Goal: Task Accomplishment & Management: Use online tool/utility

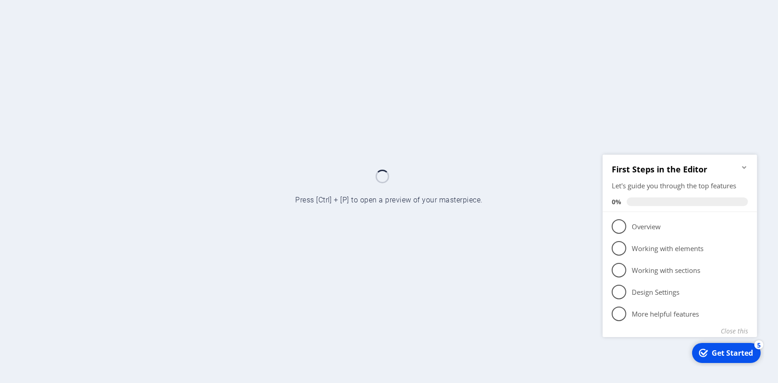
click at [744, 165] on icon "Minimize checklist" at bounding box center [744, 166] width 4 height 3
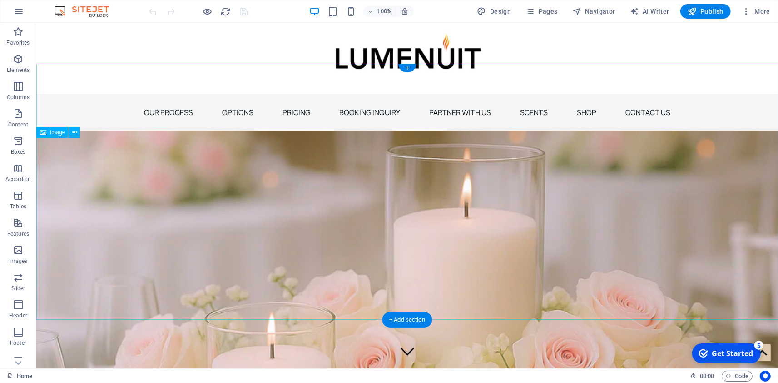
click at [176, 180] on figure at bounding box center [407, 258] width 742 height 256
click at [102, 173] on figure at bounding box center [407, 258] width 742 height 256
select select "%"
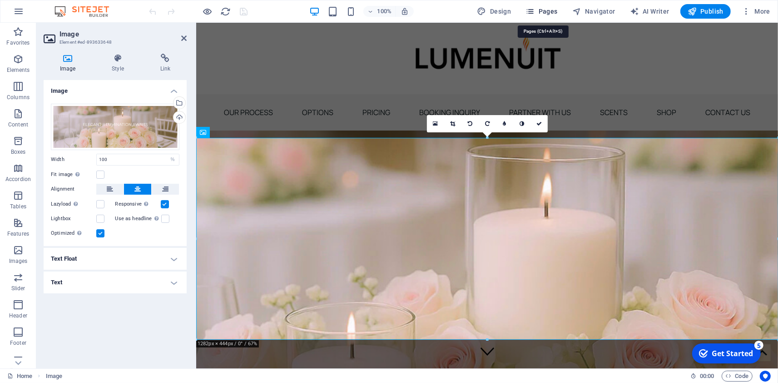
click at [542, 13] on span "Pages" at bounding box center [542, 11] width 32 height 9
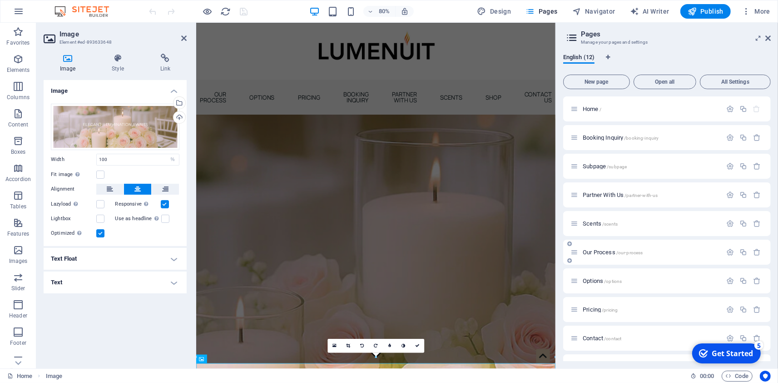
click at [603, 257] on div "Our Process /our-process" at bounding box center [646, 252] width 151 height 10
click at [620, 251] on span "/our-process" at bounding box center [630, 252] width 27 height 5
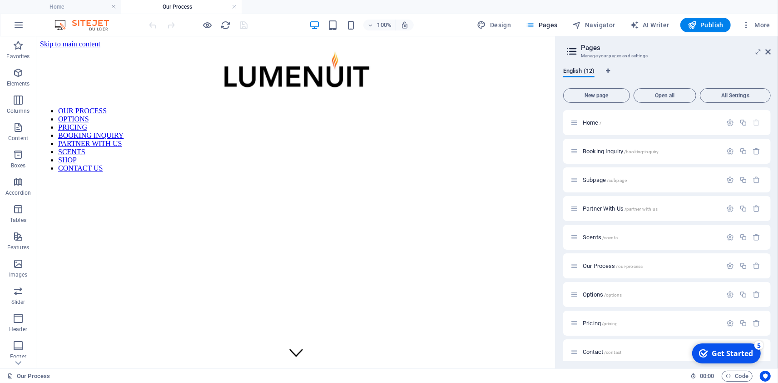
click at [329, 179] on figure at bounding box center [296, 179] width 512 height 0
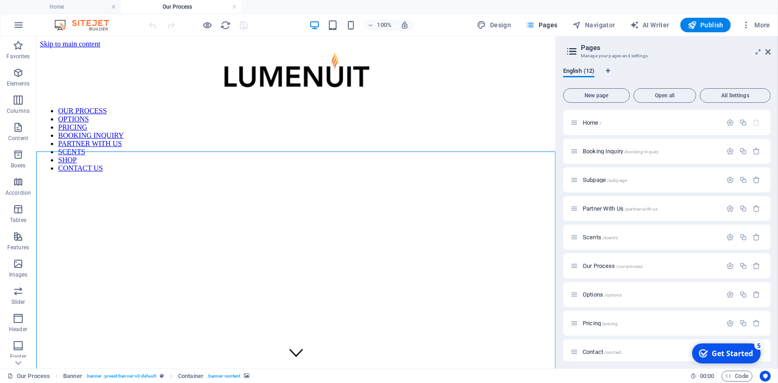
click at [329, 179] on figure at bounding box center [296, 179] width 512 height 0
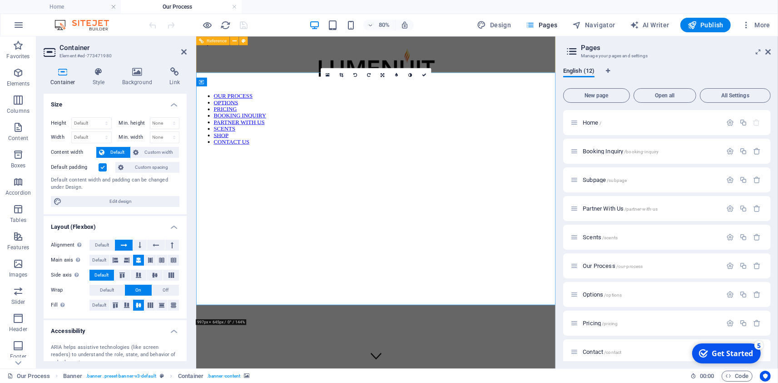
scroll to position [365, 0]
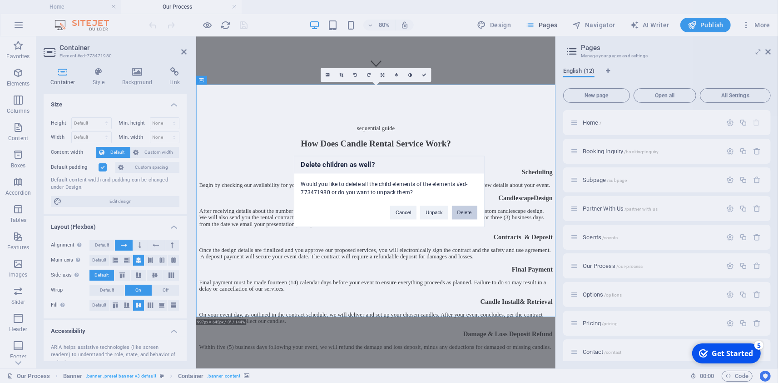
click at [466, 211] on button "Delete" at bounding box center [464, 213] width 25 height 14
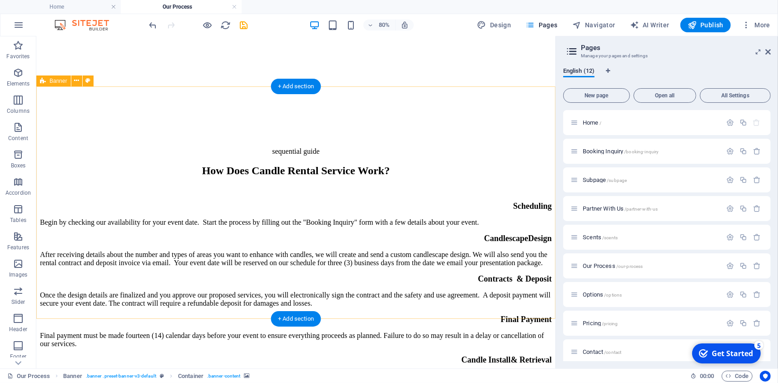
scroll to position [70, 0]
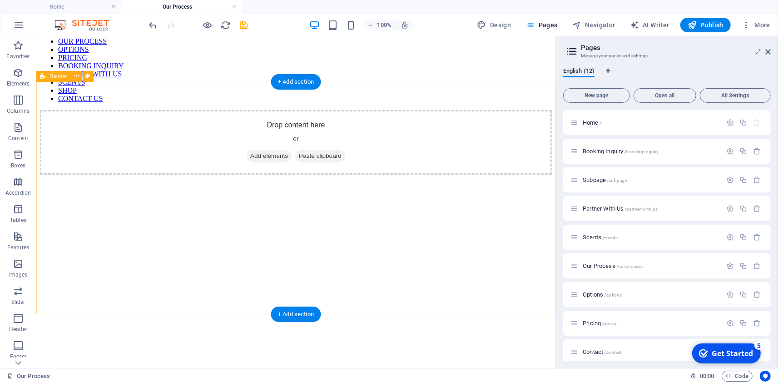
click at [210, 123] on div "Drop content here or Add elements Paste clipboard" at bounding box center [296, 141] width 512 height 65
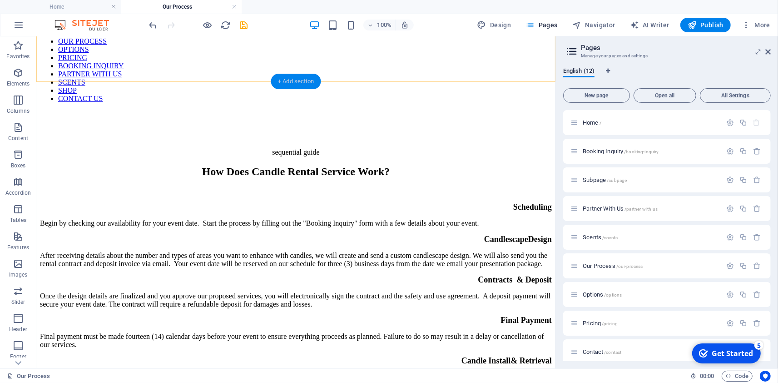
click at [298, 80] on div "+ Add section" at bounding box center [296, 81] width 50 height 15
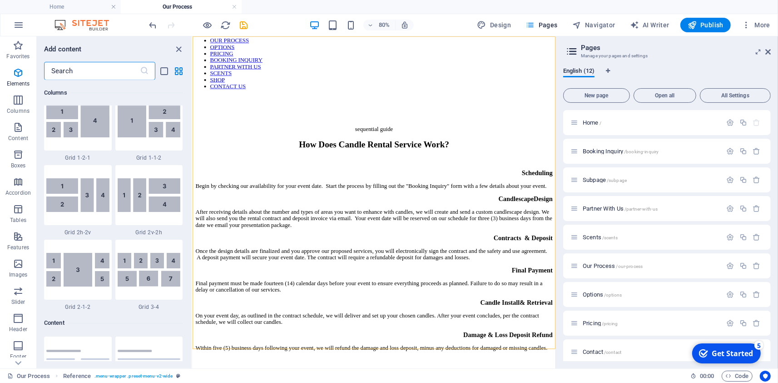
scroll to position [1589, 0]
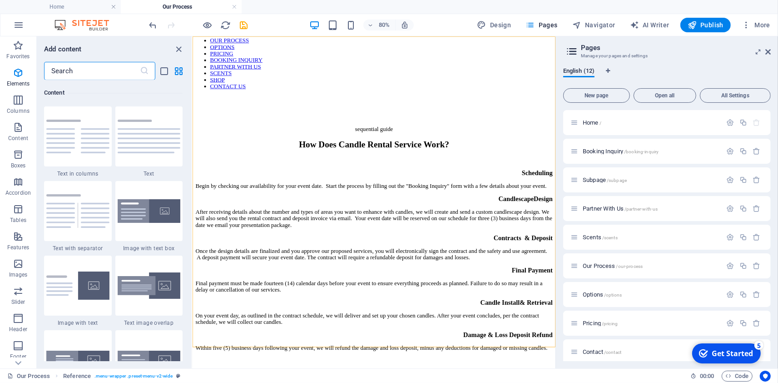
click at [70, 70] on input "text" at bounding box center [92, 71] width 96 height 18
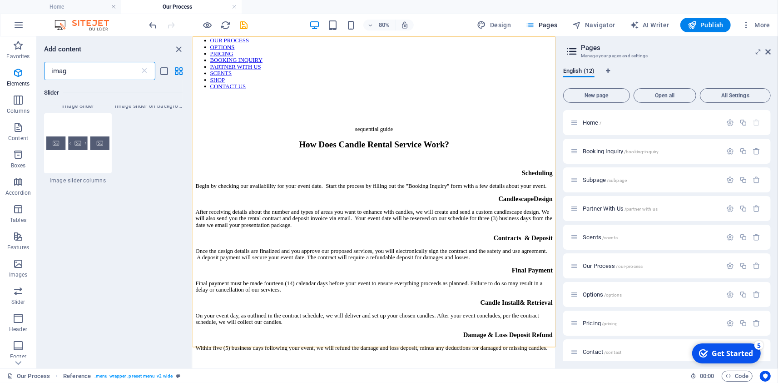
scroll to position [0, 0]
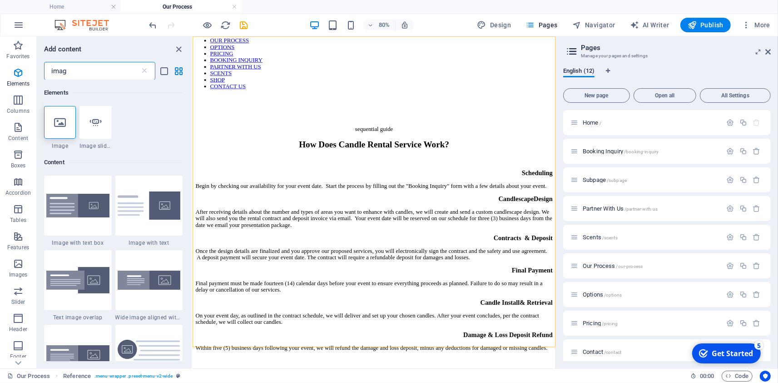
type input "image"
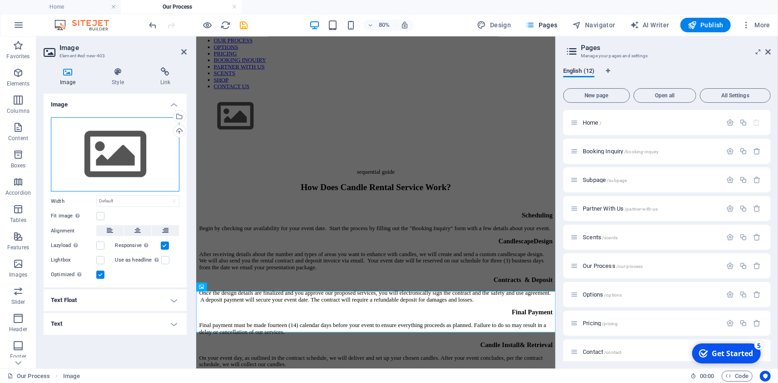
click at [131, 163] on div "Drag files here, click to choose files or select files from Files or our free s…" at bounding box center [115, 154] width 129 height 75
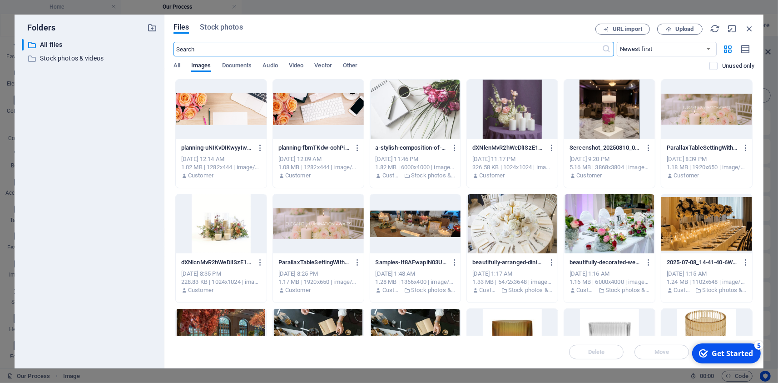
click at [217, 118] on div at bounding box center [221, 109] width 91 height 59
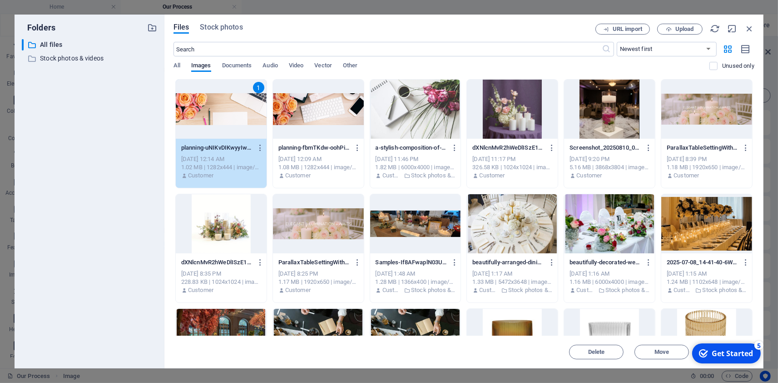
click at [213, 119] on div "1" at bounding box center [221, 109] width 91 height 59
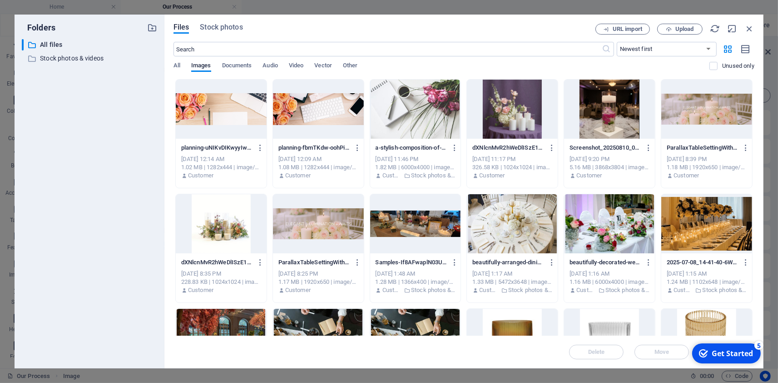
click at [213, 119] on div at bounding box center [221, 109] width 91 height 59
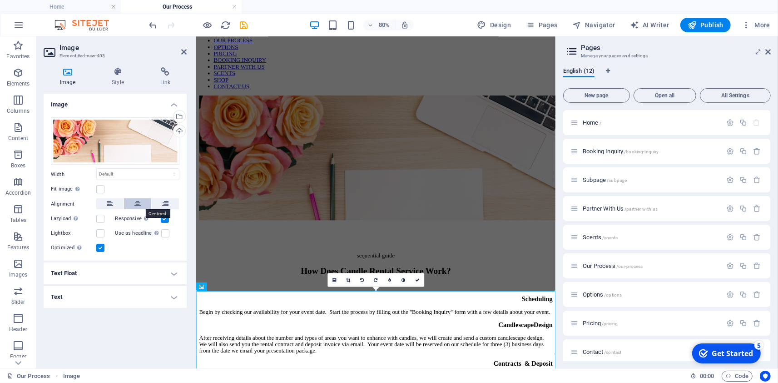
click at [136, 201] on icon at bounding box center [137, 203] width 6 height 11
click at [124, 74] on icon at bounding box center [117, 71] width 45 height 9
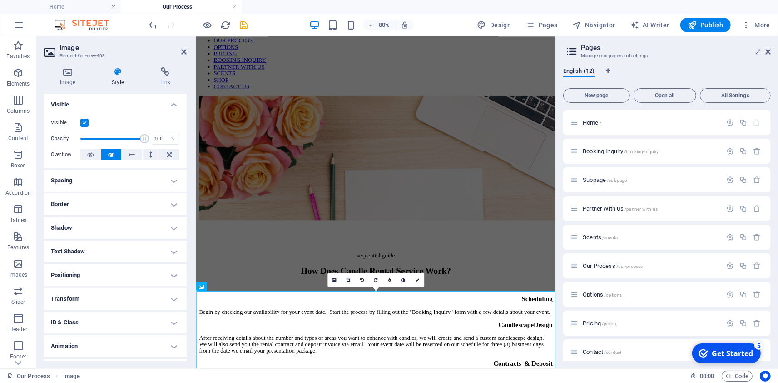
click at [78, 187] on h4 "Spacing" at bounding box center [115, 180] width 143 height 22
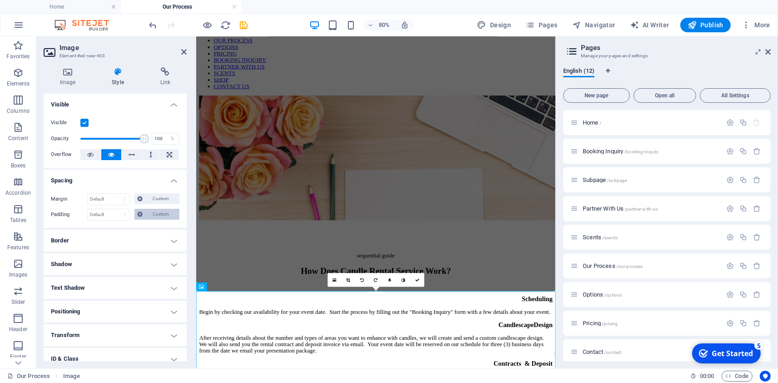
click at [152, 216] on span "Custom" at bounding box center [160, 214] width 31 height 11
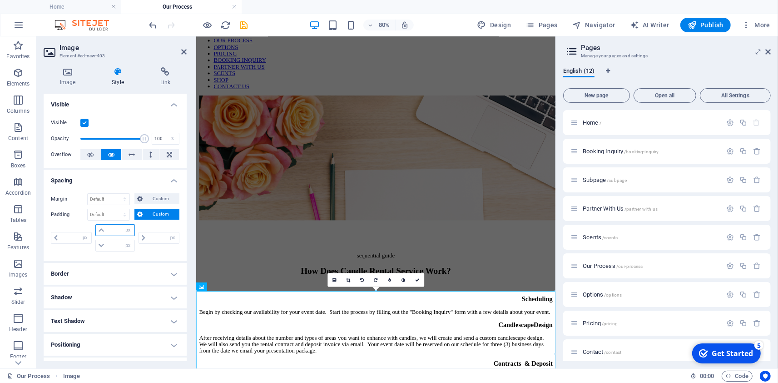
click at [114, 229] on input "number" at bounding box center [120, 229] width 27 height 11
type input "10"
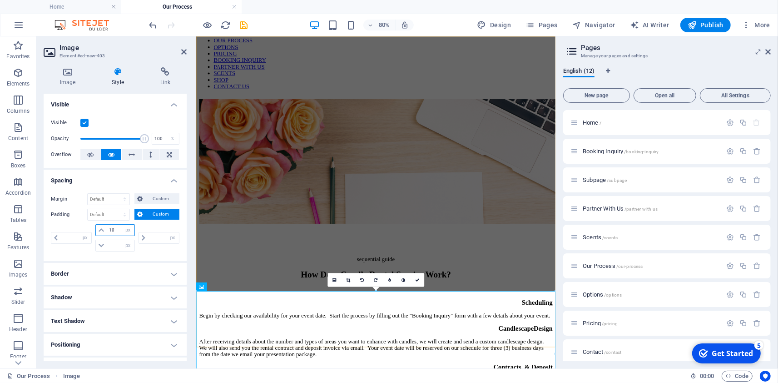
type input "0"
type input "10"
click at [245, 25] on icon "save" at bounding box center [244, 25] width 10 height 10
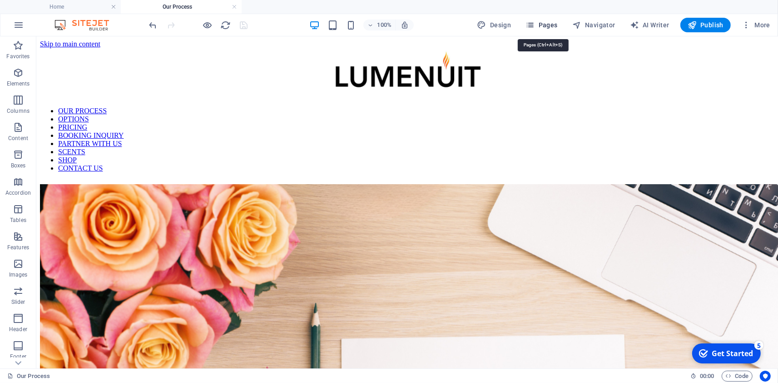
click at [543, 27] on span "Pages" at bounding box center [542, 24] width 32 height 9
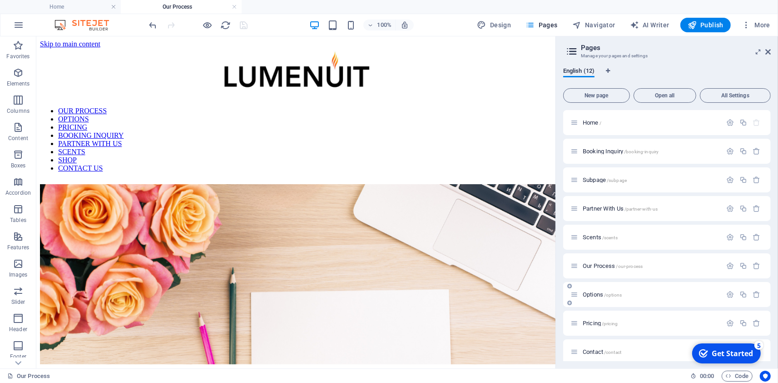
click at [600, 295] on span "Options /options" at bounding box center [602, 294] width 39 height 7
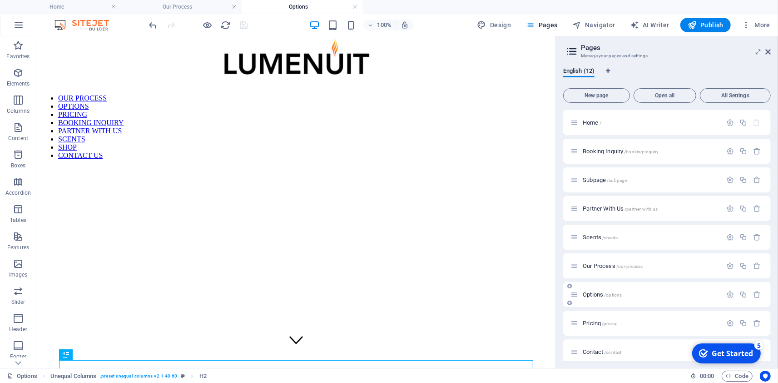
scroll to position [10, 0]
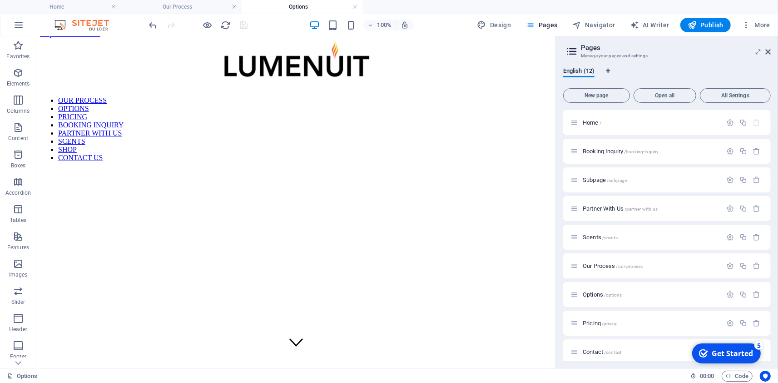
click at [342, 169] on figure at bounding box center [296, 169] width 512 height 0
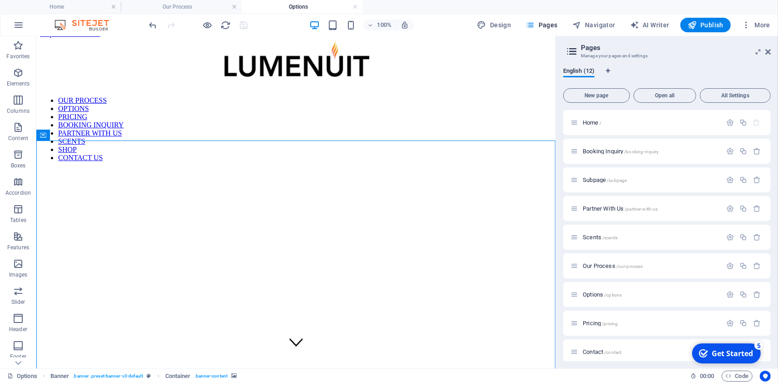
click at [342, 169] on figure at bounding box center [296, 169] width 512 height 0
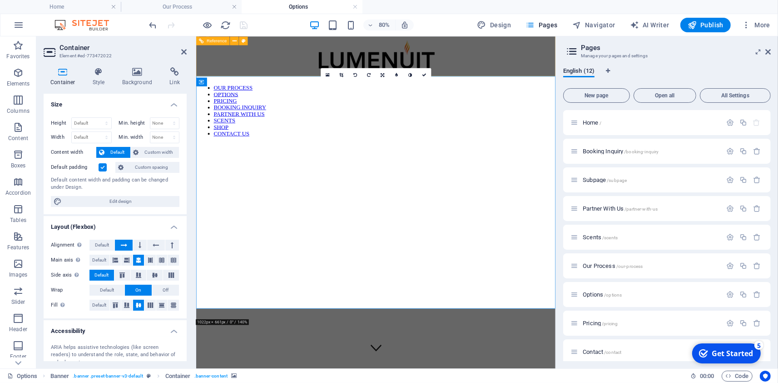
scroll to position [365, 0]
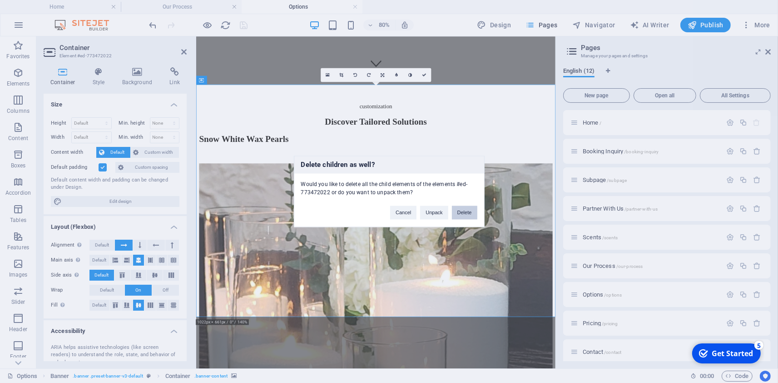
click at [465, 214] on button "Delete" at bounding box center [464, 213] width 25 height 14
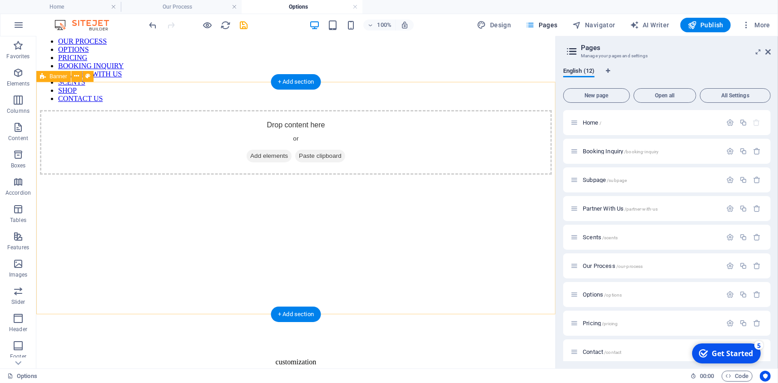
click at [295, 149] on span "Paste clipboard" at bounding box center [320, 155] width 50 height 13
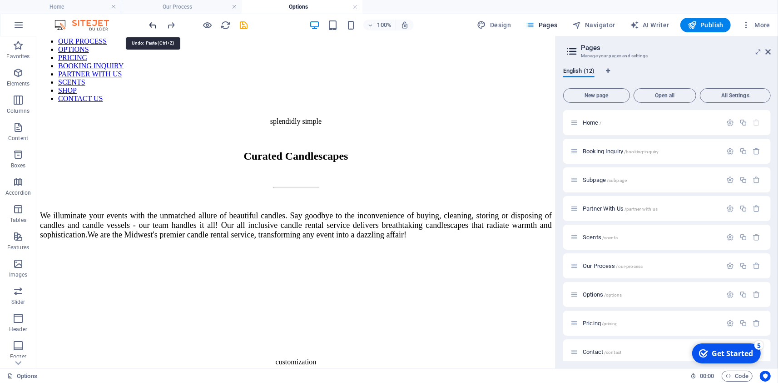
click at [151, 27] on icon "undo" at bounding box center [153, 25] width 10 height 10
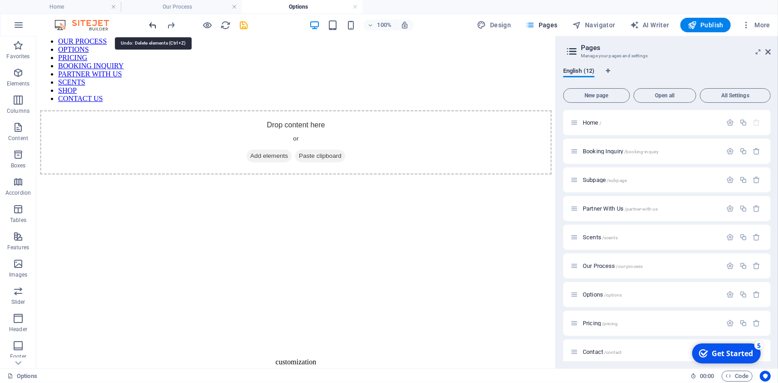
click at [151, 27] on icon "undo" at bounding box center [153, 25] width 10 height 10
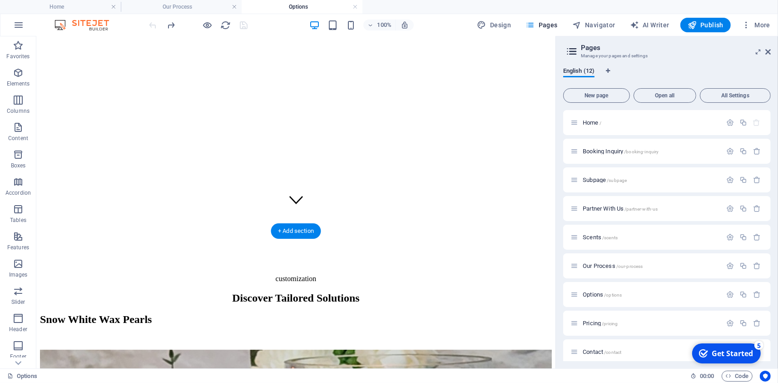
scroll to position [0, 0]
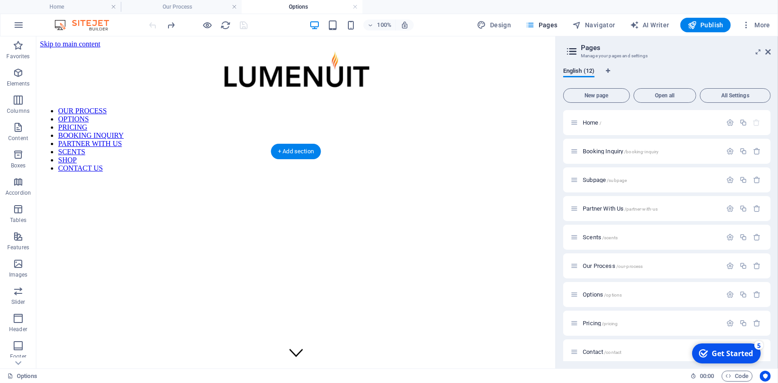
click at [437, 179] on figure at bounding box center [296, 179] width 512 height 0
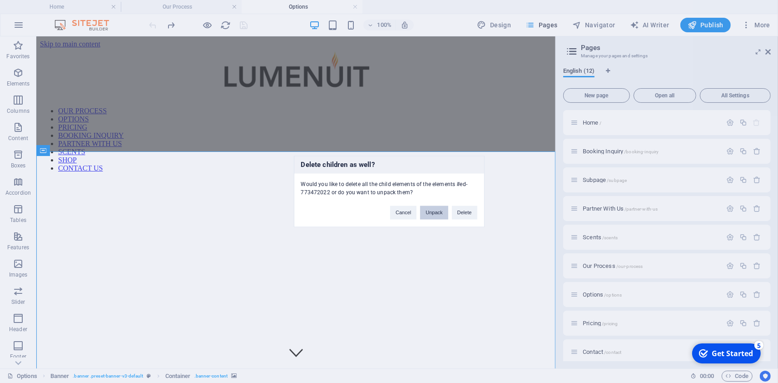
drag, startPoint x: 434, startPoint y: 213, endPoint x: 398, endPoint y: 176, distance: 51.7
click at [434, 213] on button "Unpack" at bounding box center [434, 213] width 28 height 14
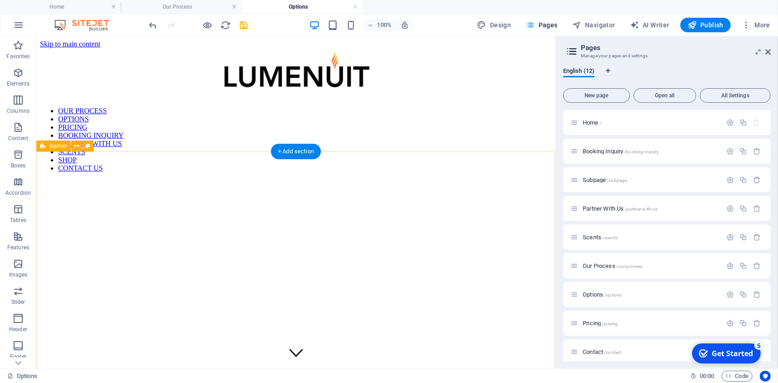
click at [309, 252] on div at bounding box center [296, 295] width 512 height 232
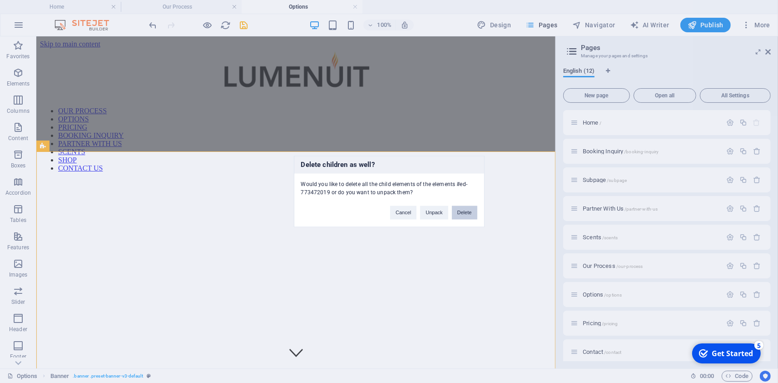
click at [460, 214] on button "Delete" at bounding box center [464, 213] width 25 height 14
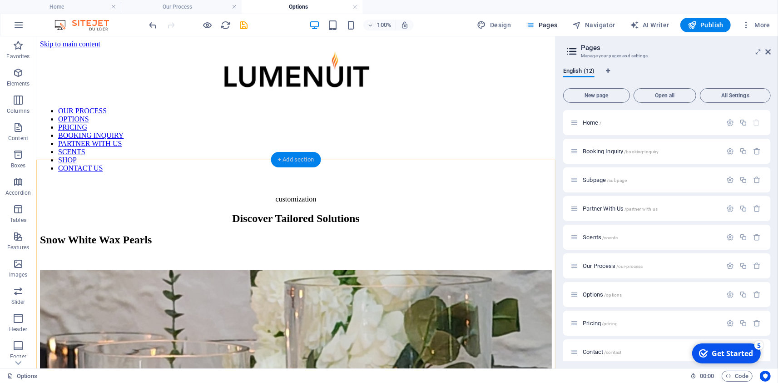
click at [301, 157] on div "+ Add section" at bounding box center [296, 159] width 50 height 15
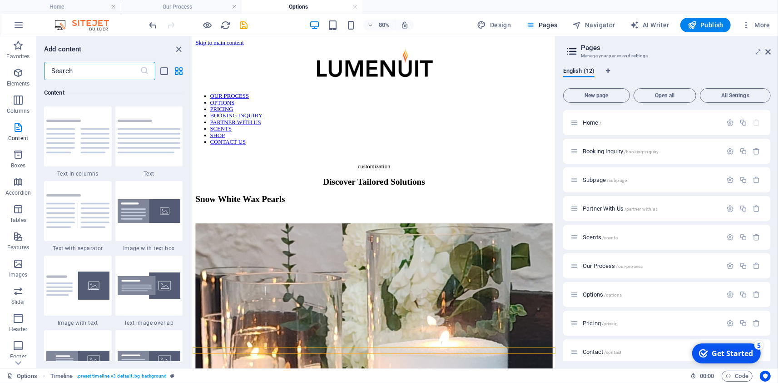
click at [107, 74] on input "text" at bounding box center [92, 71] width 96 height 18
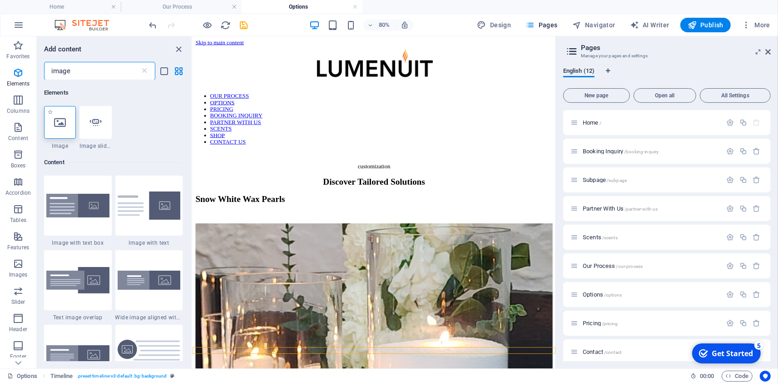
type input "image"
click at [61, 121] on icon at bounding box center [60, 122] width 12 height 12
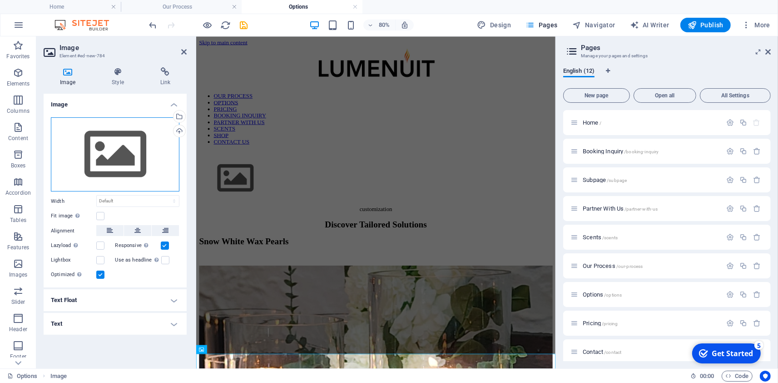
click at [145, 151] on div "Drag files here, click to choose files or select files from Files or our free s…" at bounding box center [115, 154] width 129 height 75
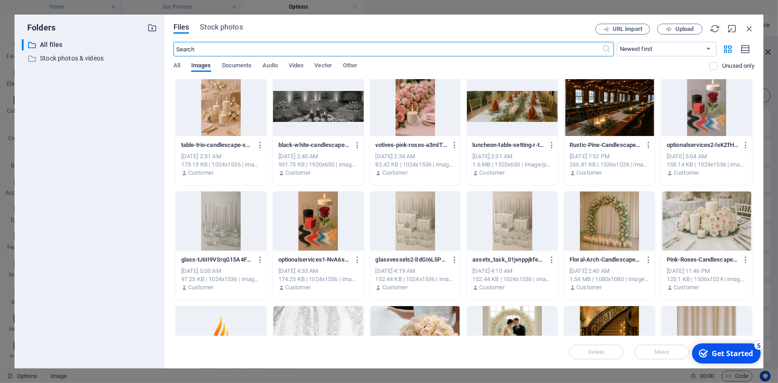
scroll to position [595, 0]
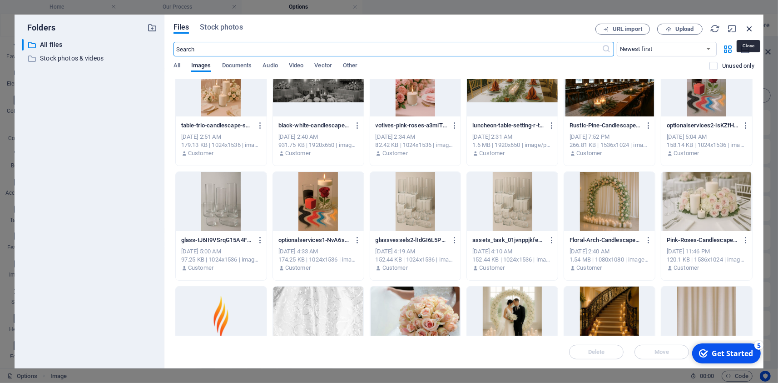
click at [750, 26] on icon "button" at bounding box center [750, 29] width 10 height 10
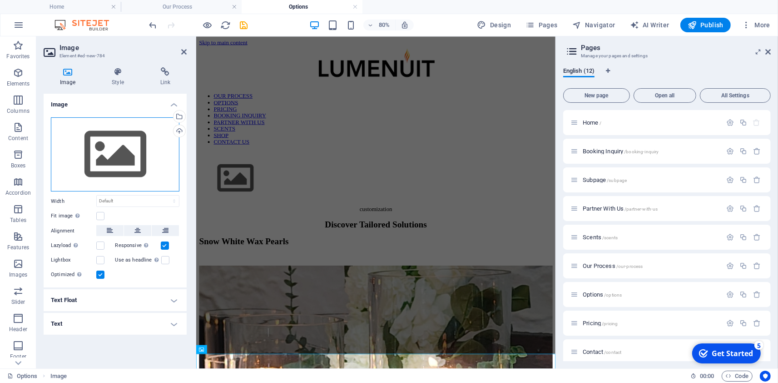
click at [137, 162] on div "Drag files here, click to choose files or select files from Files or our free s…" at bounding box center [115, 154] width 129 height 75
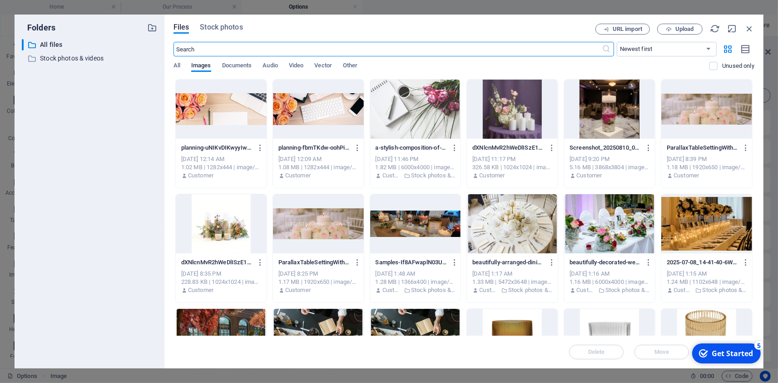
click at [232, 48] on input "text" at bounding box center [388, 49] width 429 height 15
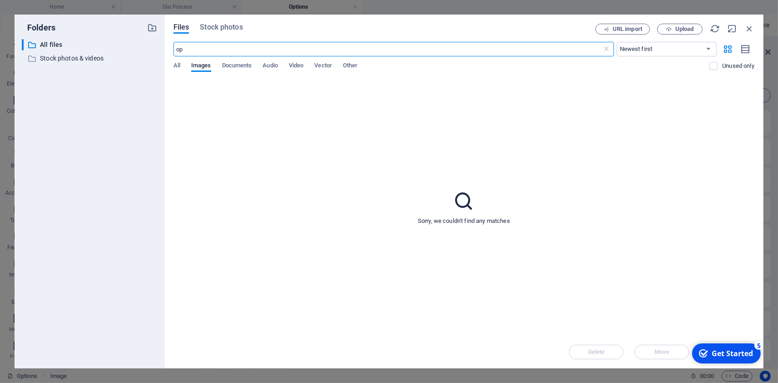
type input "o"
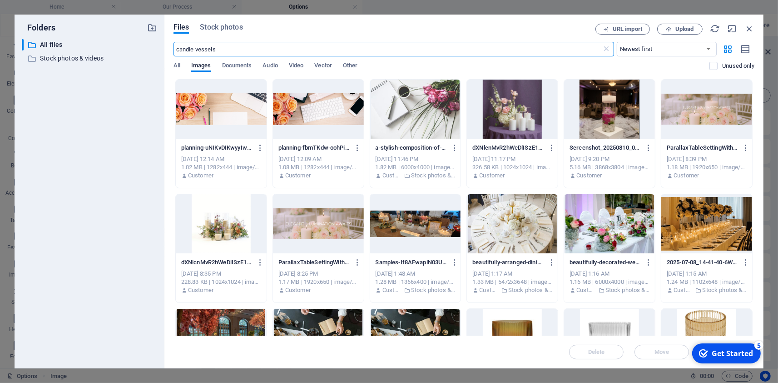
type input "candle vessels"
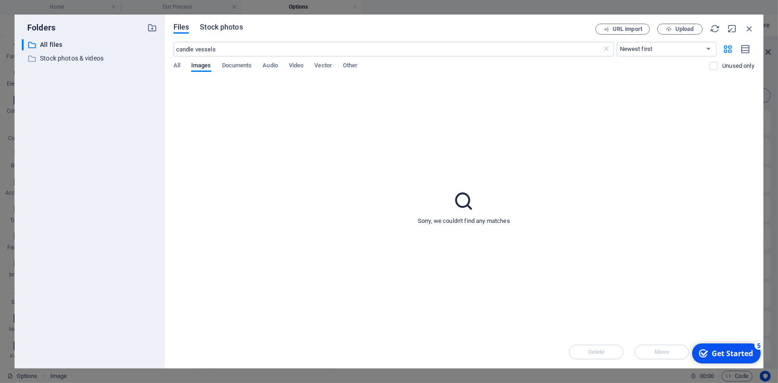
click at [224, 29] on span "Stock photos" at bounding box center [221, 27] width 43 height 11
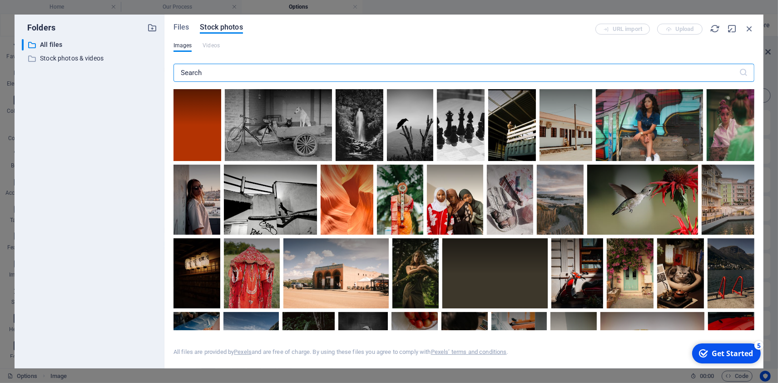
click at [259, 73] on input "text" at bounding box center [457, 73] width 566 height 18
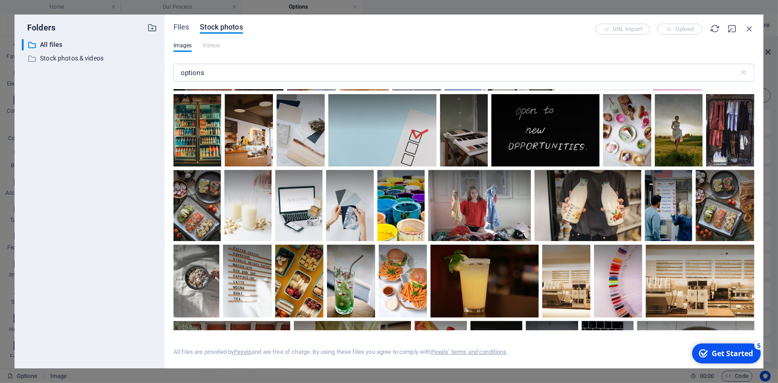
scroll to position [1105, 0]
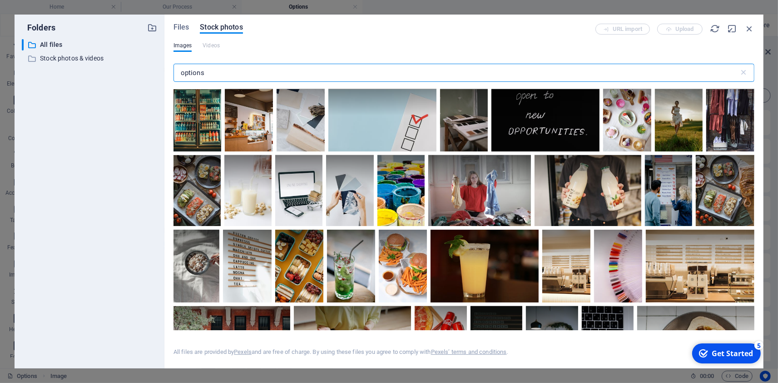
drag, startPoint x: 224, startPoint y: 79, endPoint x: 90, endPoint y: 72, distance: 133.3
click at [174, 72] on input "options" at bounding box center [457, 73] width 566 height 18
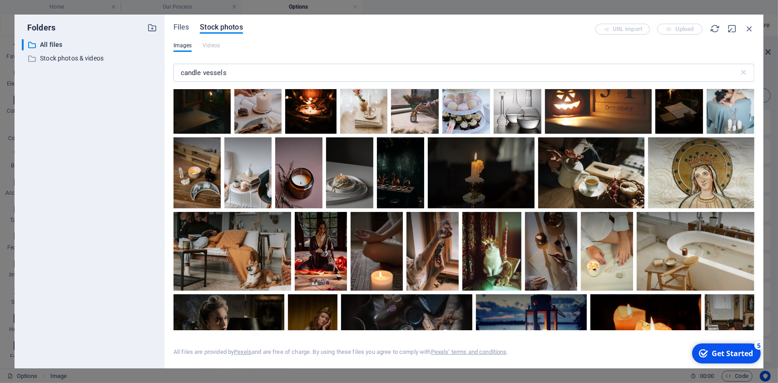
scroll to position [2251, 0]
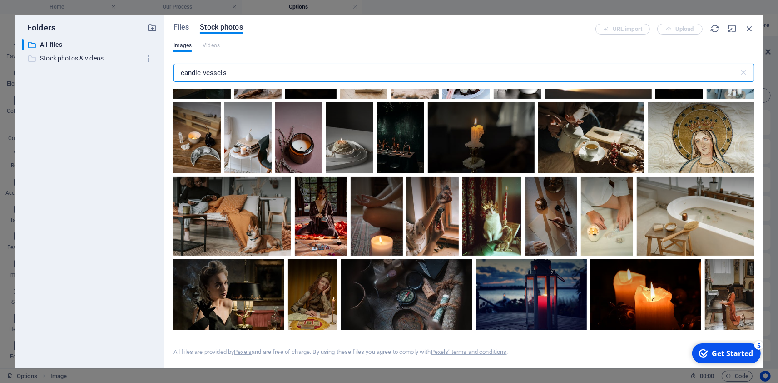
drag, startPoint x: 202, startPoint y: 73, endPoint x: 81, endPoint y: 56, distance: 122.4
click at [174, 64] on input "candle vessels" at bounding box center [457, 73] width 566 height 18
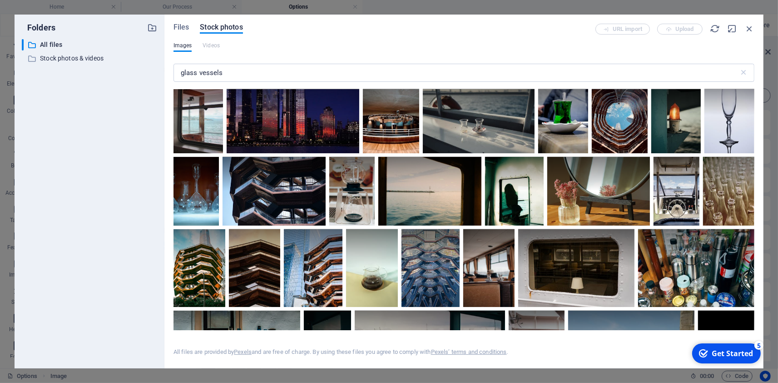
scroll to position [1487, 0]
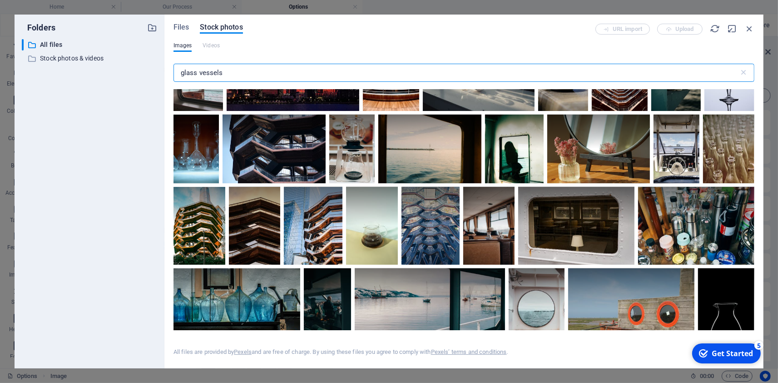
drag, startPoint x: 238, startPoint y: 71, endPoint x: 8, endPoint y: 52, distance: 230.7
click at [174, 64] on input "glass vessels" at bounding box center [457, 73] width 566 height 18
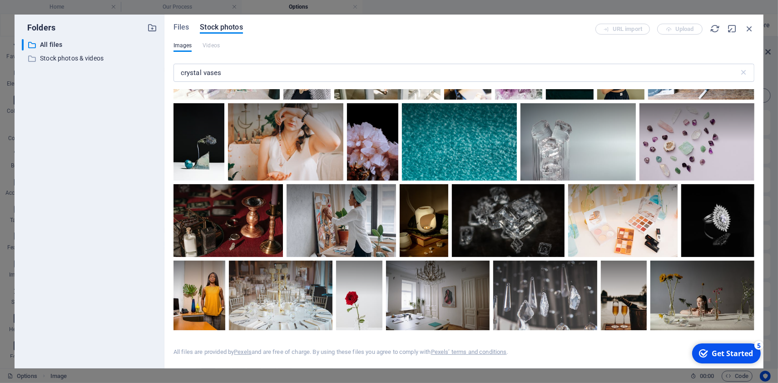
scroll to position [3484, 0]
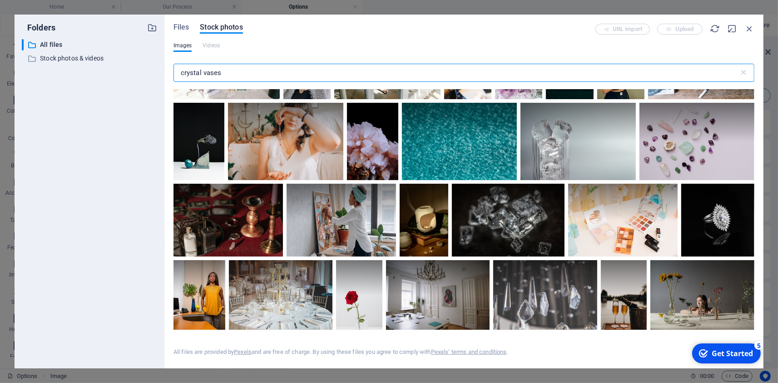
drag, startPoint x: 247, startPoint y: 75, endPoint x: 53, endPoint y: 60, distance: 194.6
click at [174, 64] on input "crystal vases" at bounding box center [457, 73] width 566 height 18
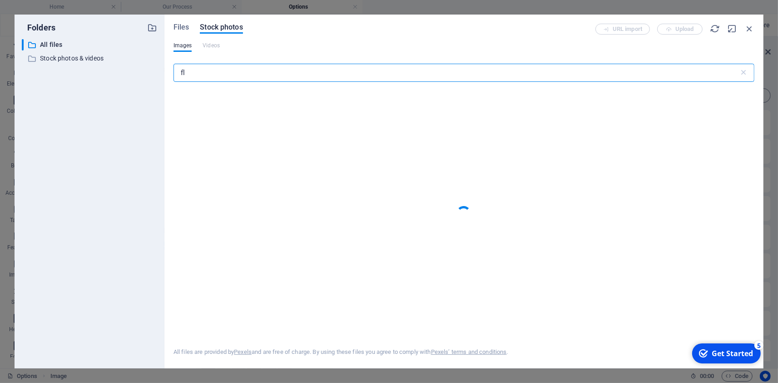
type input "f"
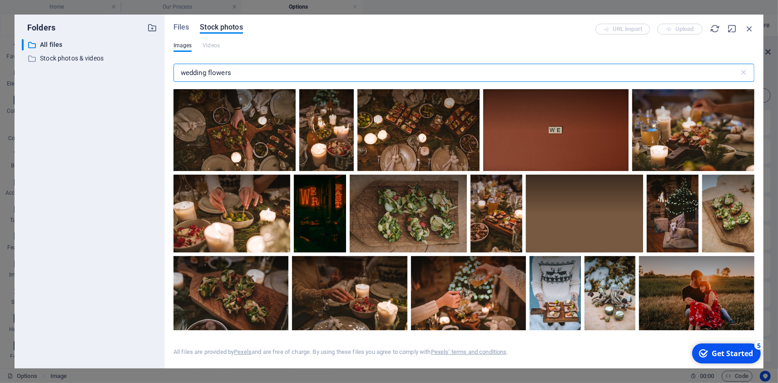
type input "wedding flowers"
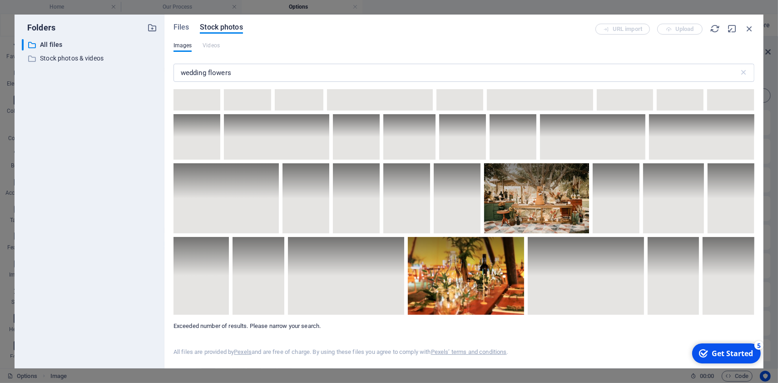
scroll to position [4331, 0]
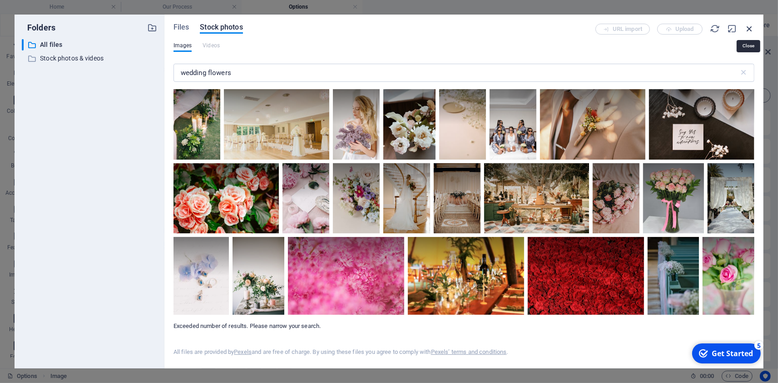
click at [747, 28] on icon "button" at bounding box center [750, 29] width 10 height 10
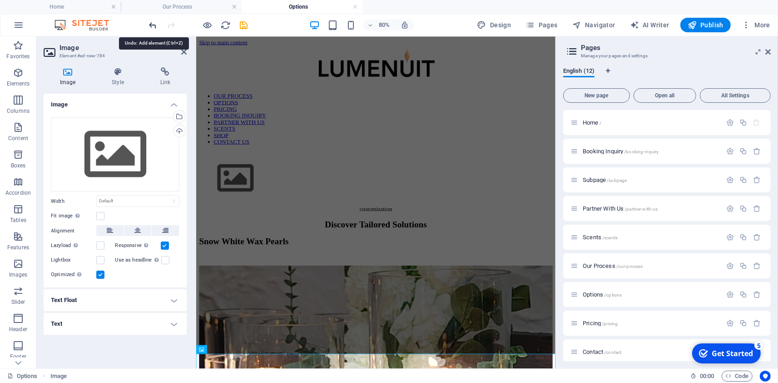
click at [158, 28] on icon "undo" at bounding box center [153, 25] width 10 height 10
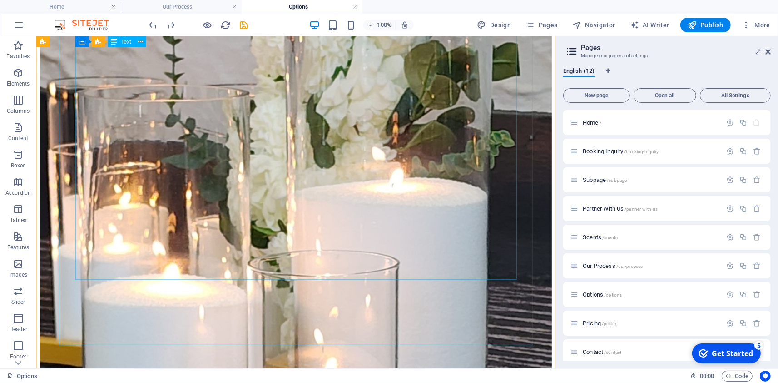
scroll to position [0, 0]
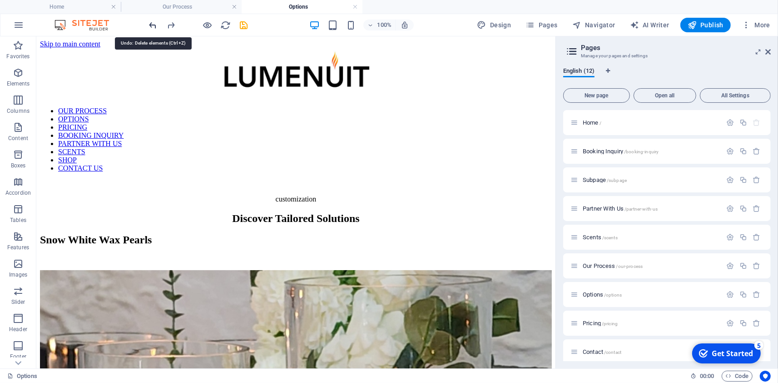
click at [159, 26] on icon "undo" at bounding box center [153, 25] width 10 height 10
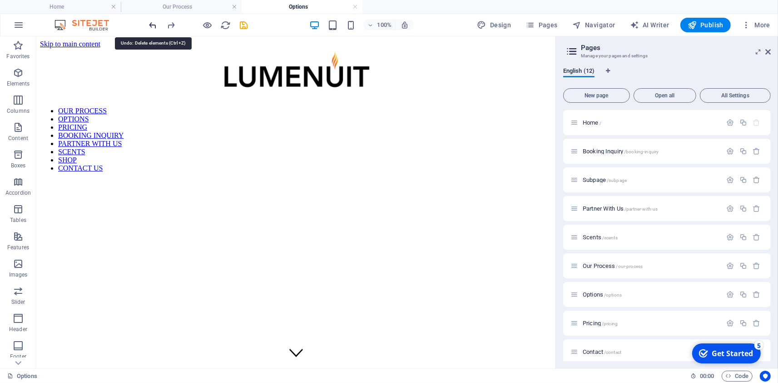
click at [156, 28] on icon "undo" at bounding box center [153, 25] width 10 height 10
click at [768, 53] on icon at bounding box center [768, 51] width 5 height 7
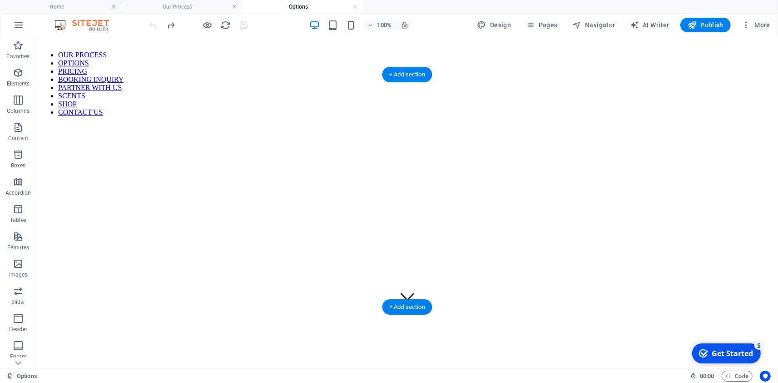
scroll to position [52, 0]
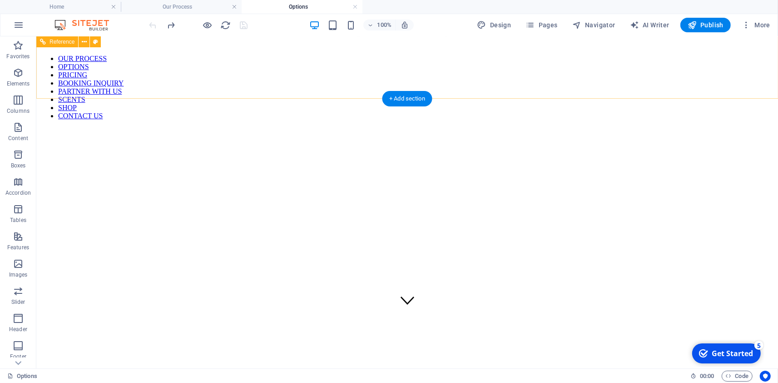
click at [290, 85] on nav "OUR PROCESS OPTIONS PRICING BOOKING INQUIRY PARTNER WITH US SCENTS SHOP CONTACT…" at bounding box center [407, 86] width 735 height 65
click at [288, 76] on nav "OUR PROCESS OPTIONS PRICING BOOKING INQUIRY PARTNER WITH US SCENTS SHOP CONTACT…" at bounding box center [407, 86] width 735 height 65
click at [288, 80] on nav "OUR PROCESS OPTIONS PRICING BOOKING INQUIRY PARTNER WITH US SCENTS SHOP CONTACT…" at bounding box center [407, 86] width 735 height 65
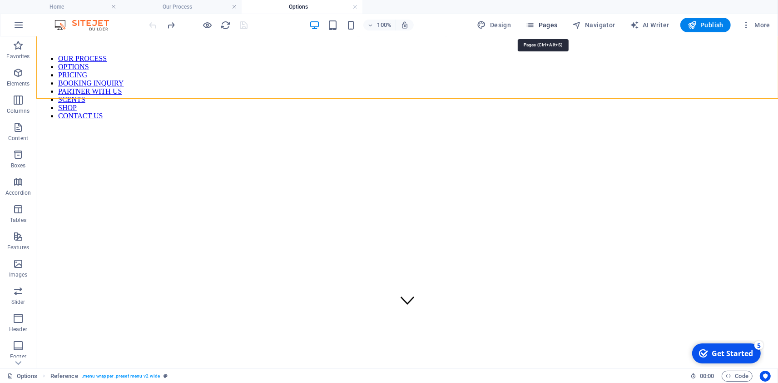
click at [538, 26] on span "Pages" at bounding box center [542, 24] width 32 height 9
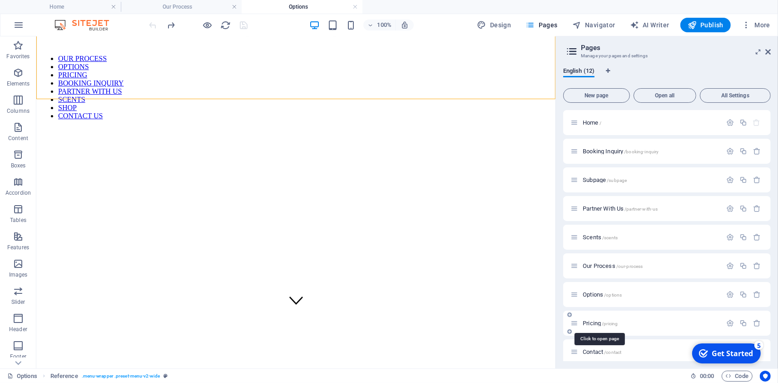
click at [593, 324] on span "Pricing /pricing" at bounding box center [600, 322] width 35 height 7
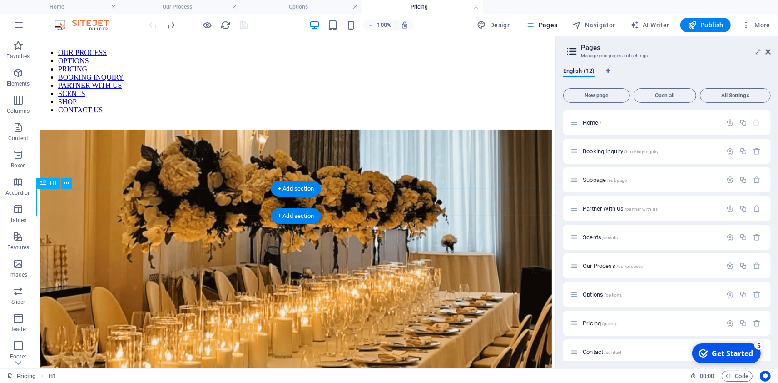
scroll to position [0, 0]
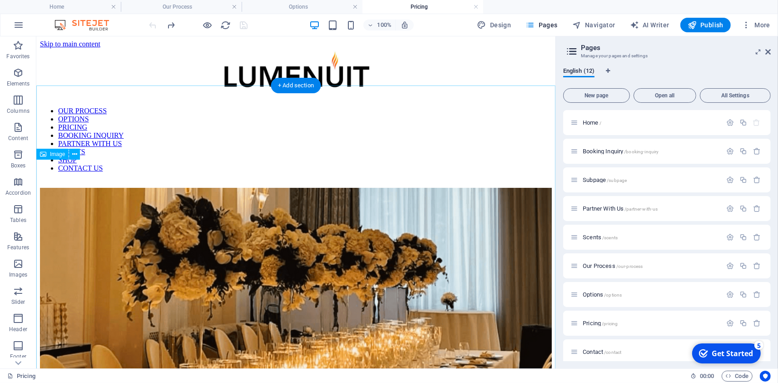
click at [373, 239] on figure at bounding box center [296, 338] width 512 height 303
click at [374, 232] on figure at bounding box center [296, 338] width 512 height 303
select select "%"
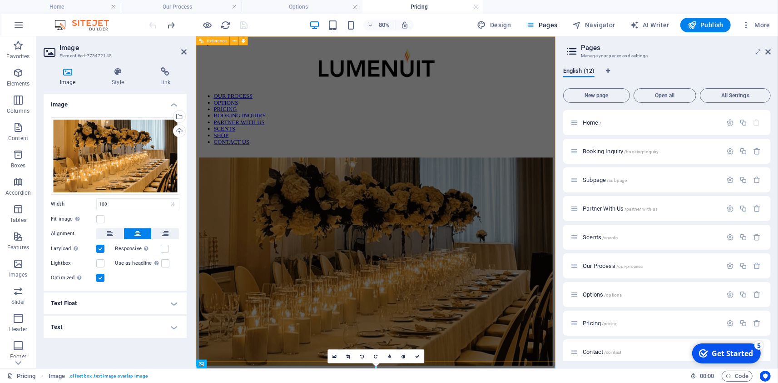
scroll to position [358, 0]
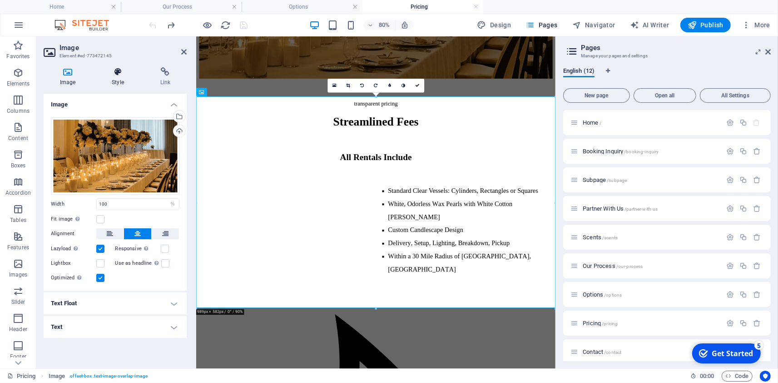
click at [114, 73] on icon at bounding box center [117, 71] width 45 height 9
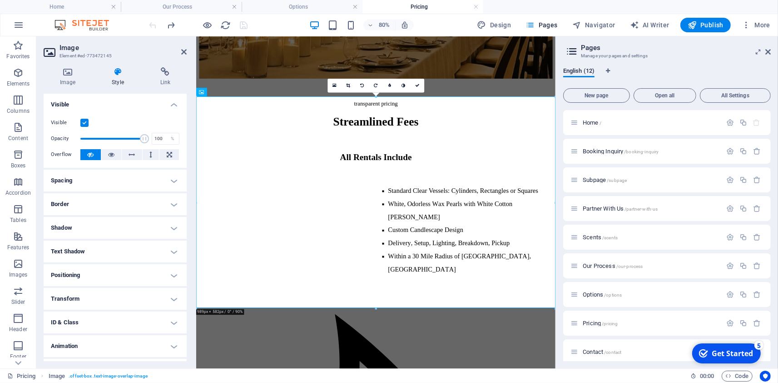
click at [84, 182] on h4 "Spacing" at bounding box center [115, 180] width 143 height 22
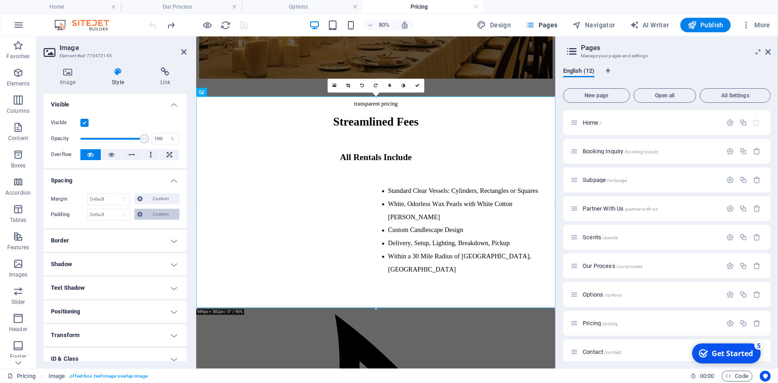
click at [158, 216] on span "Custom" at bounding box center [160, 214] width 31 height 11
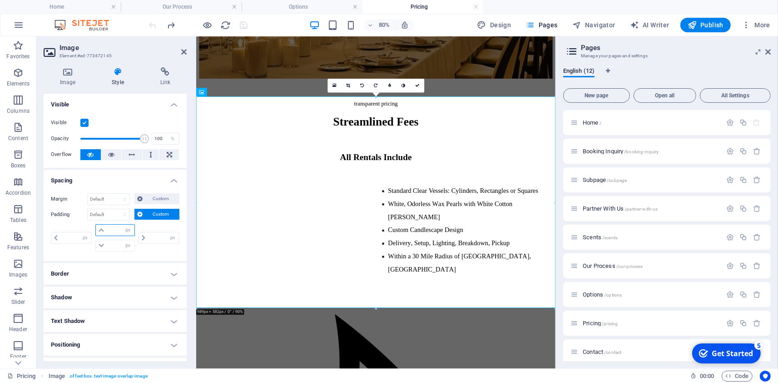
click at [114, 232] on input "number" at bounding box center [120, 229] width 27 height 11
type input "10"
type input "0"
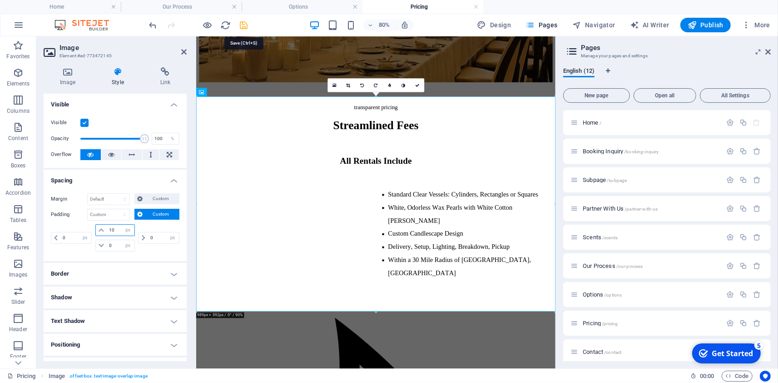
type input "10"
click at [248, 27] on icon "save" at bounding box center [244, 25] width 10 height 10
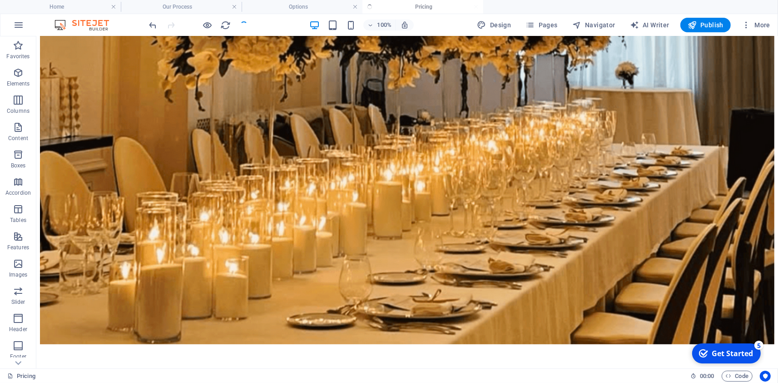
scroll to position [280, 0]
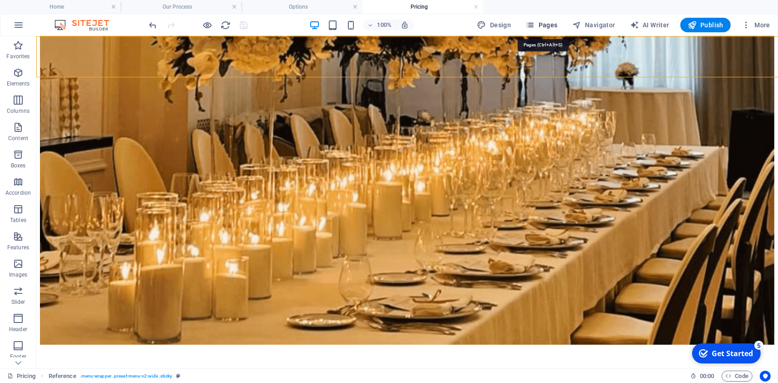
click at [553, 22] on span "Pages" at bounding box center [542, 24] width 32 height 9
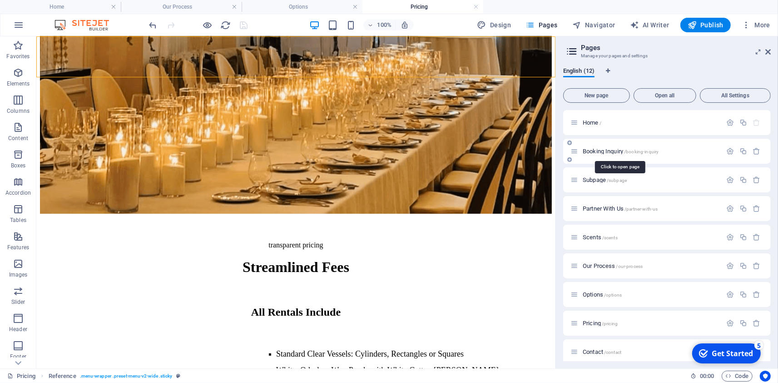
click at [624, 149] on span "Booking Inquiry /booking-inquiry" at bounding box center [621, 151] width 76 height 7
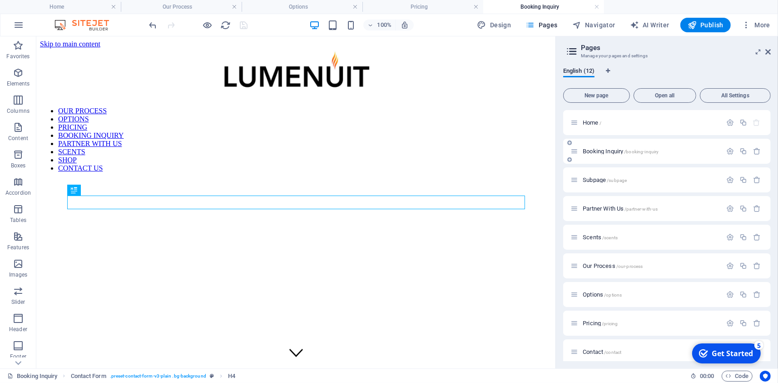
scroll to position [276, 0]
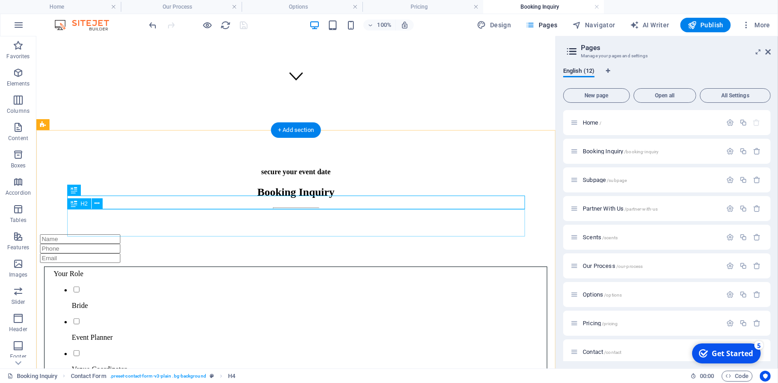
click at [363, 198] on div "Booking Inquiry" at bounding box center [296, 191] width 512 height 12
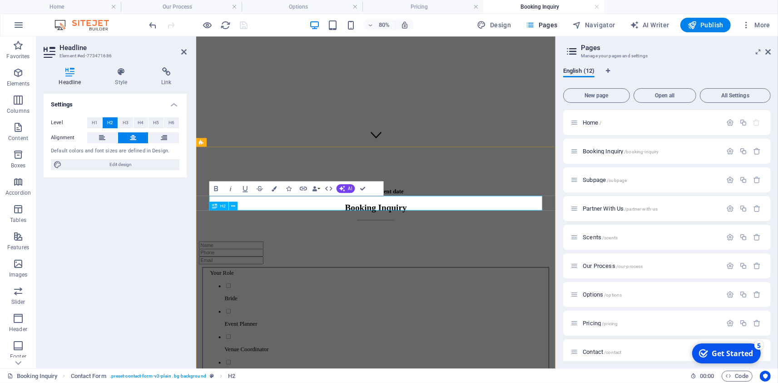
scroll to position [600, 0]
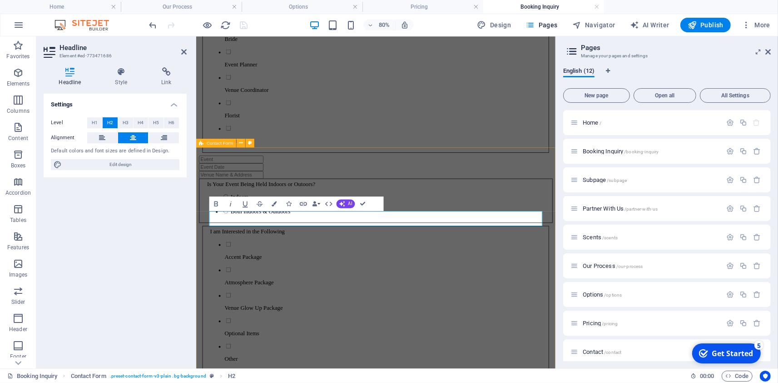
click at [587, 187] on div "secure your event date Book a Consultation Your Role Bride Event Planner Venue …" at bounding box center [420, 245] width 442 height 687
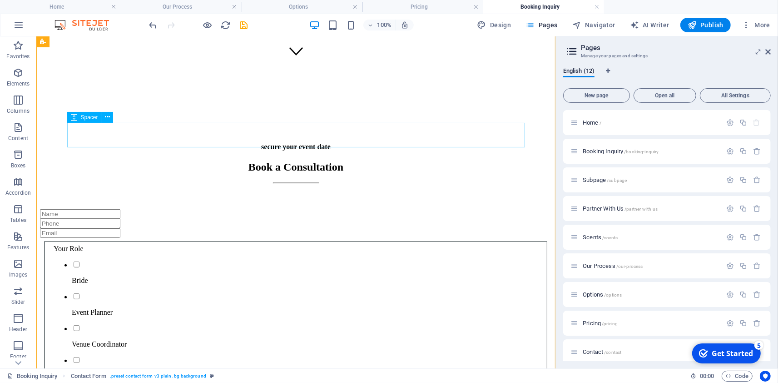
scroll to position [222, 0]
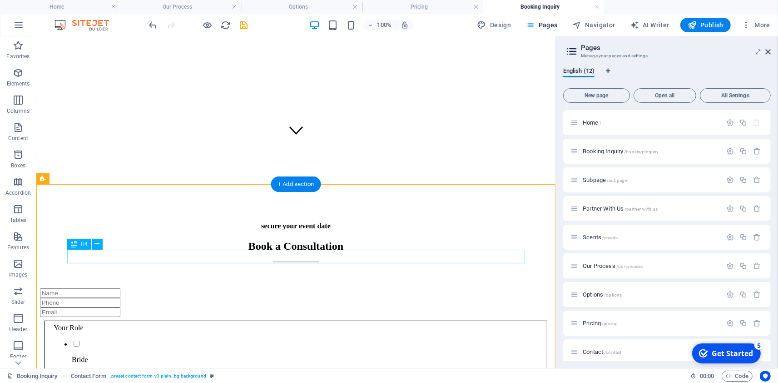
click at [299, 229] on div "secure your event date" at bounding box center [296, 225] width 512 height 8
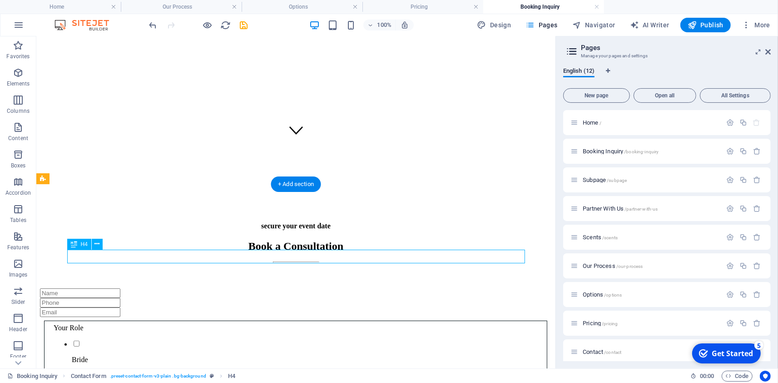
click at [299, 229] on div "secure your event date" at bounding box center [296, 225] width 512 height 8
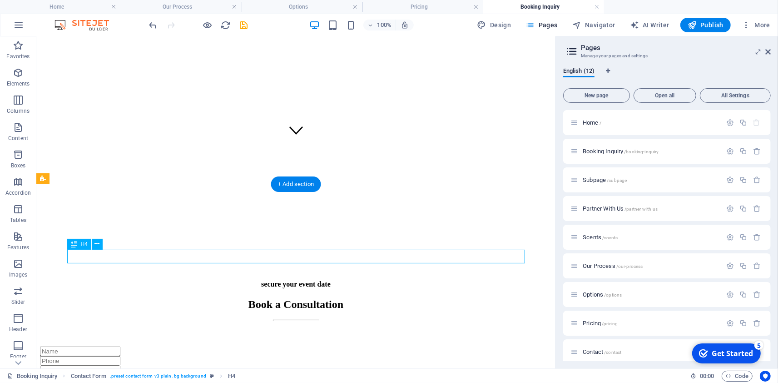
scroll to position [583, 0]
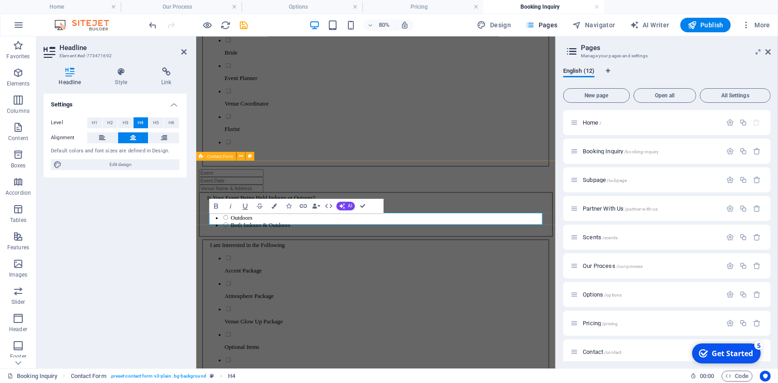
click at [579, 248] on div "secure your event date Book a Consultation Your Role Bride Event Planner Venue …" at bounding box center [420, 262] width 442 height 687
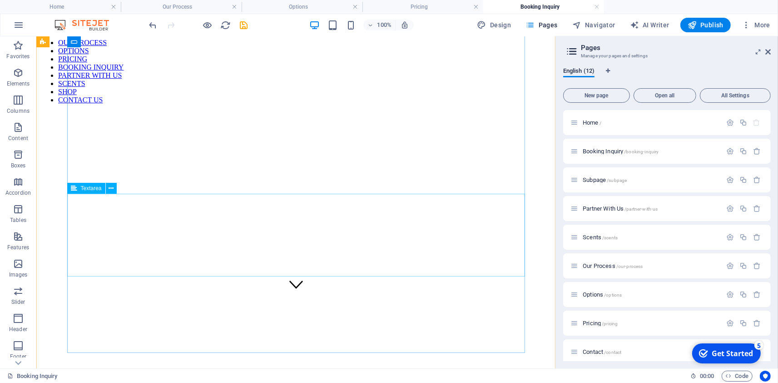
scroll to position [0, 0]
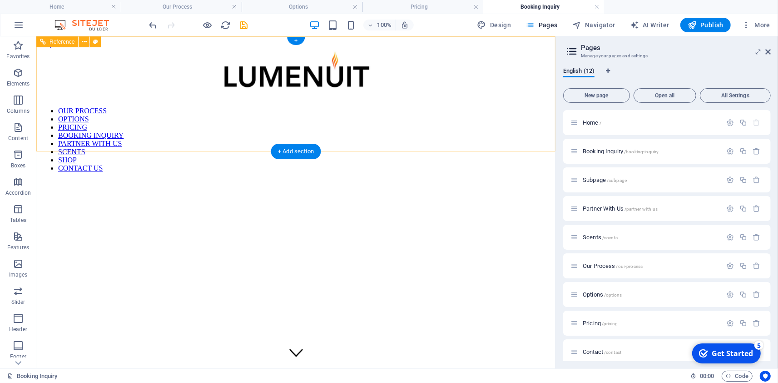
click at [420, 132] on nav "OUR PROCESS OPTIONS PRICING BOOKING INQUIRY PARTNER WITH US SCENTS SHOP CONTACT…" at bounding box center [296, 138] width 512 height 65
click at [457, 202] on figure at bounding box center [296, 202] width 512 height 0
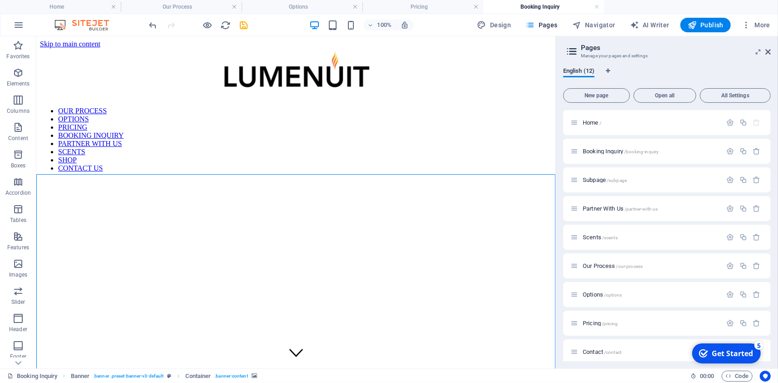
click at [373, 202] on figure at bounding box center [296, 202] width 512 height 0
click at [387, 202] on figure at bounding box center [296, 202] width 512 height 0
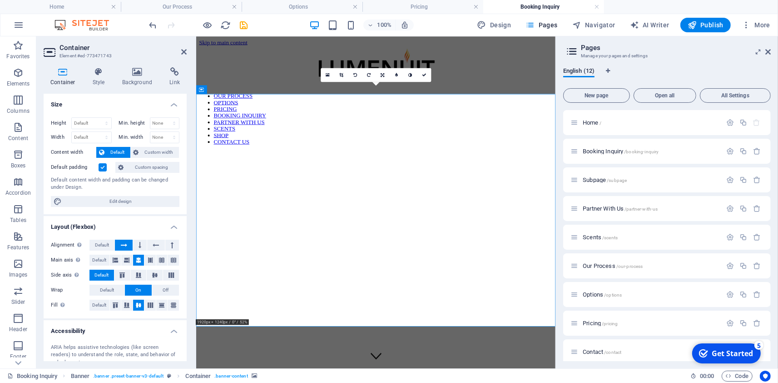
scroll to position [366, 0]
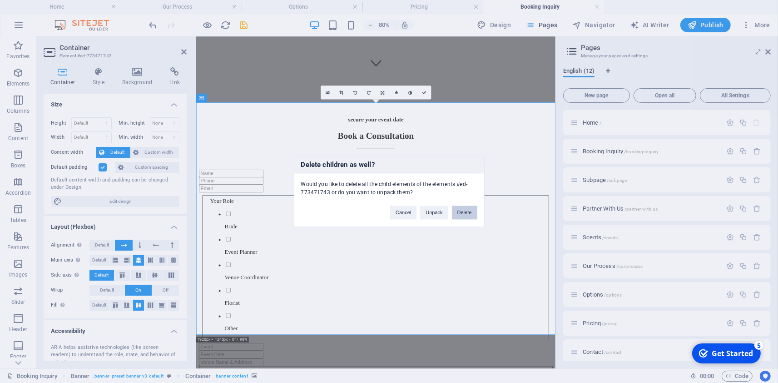
click at [470, 212] on button "Delete" at bounding box center [464, 213] width 25 height 14
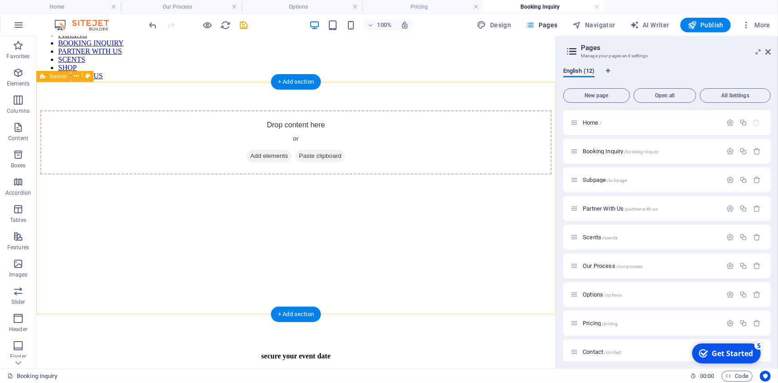
click at [163, 120] on div "Drop content here or Add elements Paste clipboard" at bounding box center [296, 141] width 512 height 65
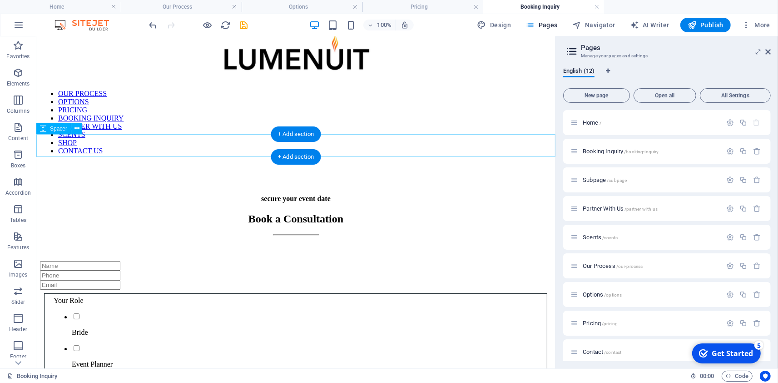
scroll to position [0, 0]
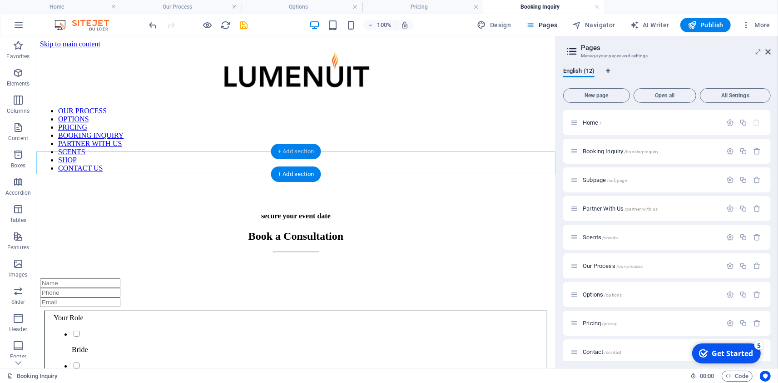
click at [305, 150] on div "+ Add section" at bounding box center [296, 151] width 50 height 15
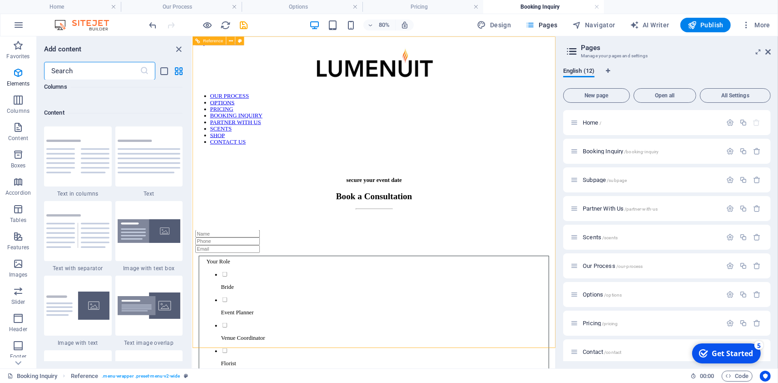
scroll to position [1589, 0]
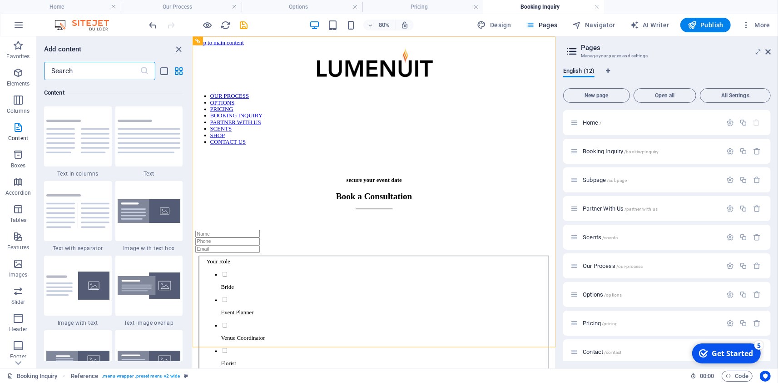
click at [95, 71] on input "text" at bounding box center [92, 71] width 96 height 18
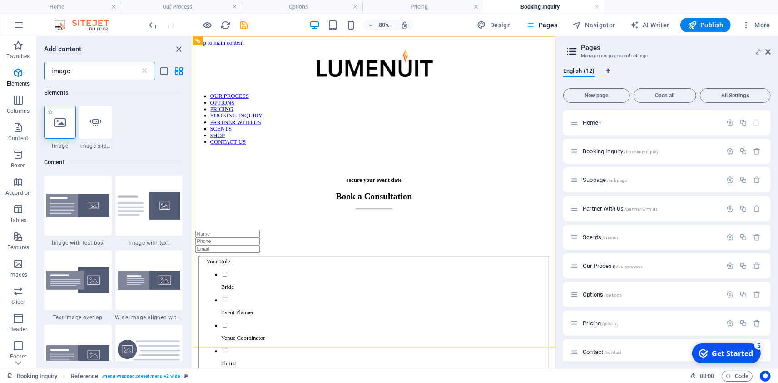
type input "image"
click at [73, 120] on div at bounding box center [60, 122] width 32 height 33
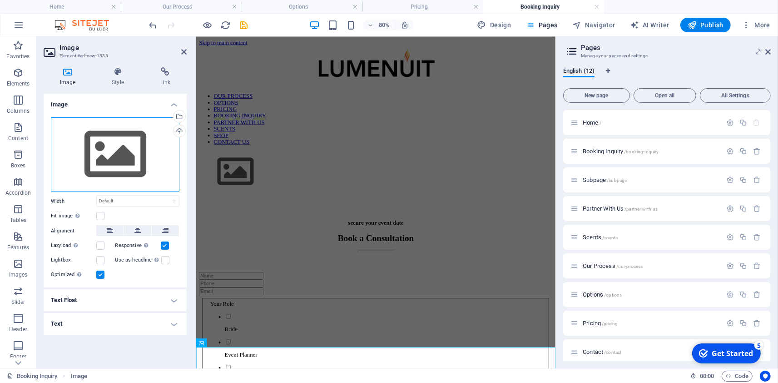
click at [110, 138] on div "Drag files here, click to choose files or select files from Files or our free s…" at bounding box center [115, 154] width 129 height 75
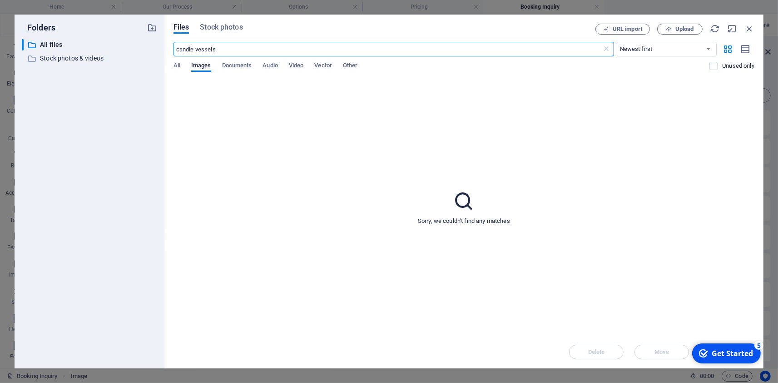
drag, startPoint x: 233, startPoint y: 50, endPoint x: 22, endPoint y: 42, distance: 210.5
click at [174, 42] on input "candle vessels" at bounding box center [388, 49] width 429 height 15
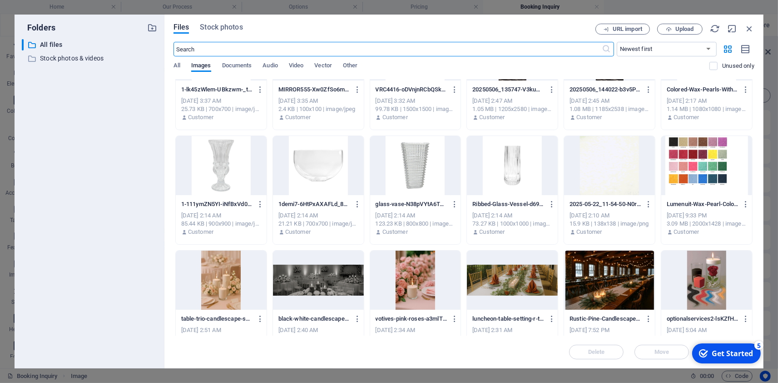
scroll to position [425, 0]
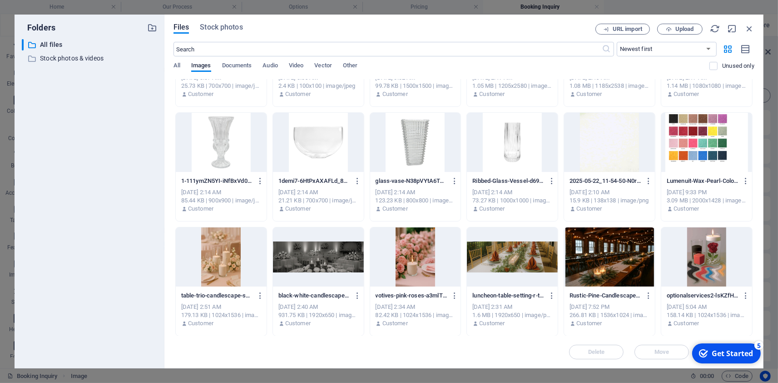
click at [624, 276] on div at bounding box center [609, 256] width 91 height 59
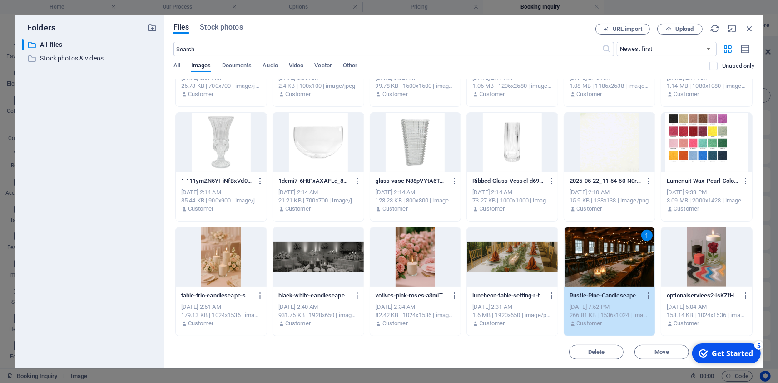
click at [622, 287] on div "Rustic-Pine-Candlescape-E3w93ZRNtW5e40ib7EujZA.jpg Rustic-Pine-Candlescape-E3w9…" at bounding box center [609, 309] width 91 height 46
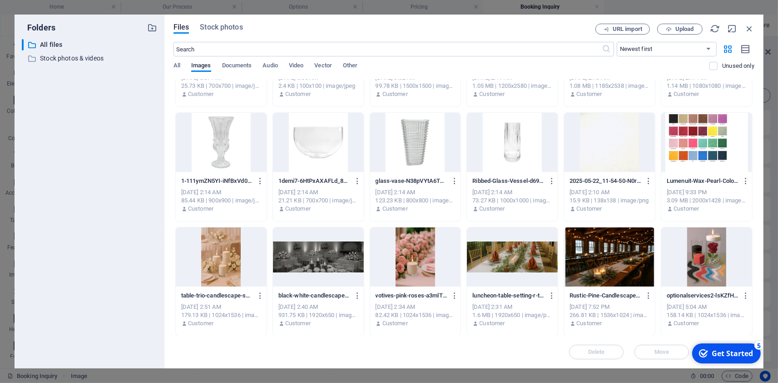
click at [622, 287] on div "Rustic-Pine-Candlescape-E3w93ZRNtW5e40ib7EujZA.jpg Rustic-Pine-Candlescape-E3w9…" at bounding box center [609, 309] width 91 height 46
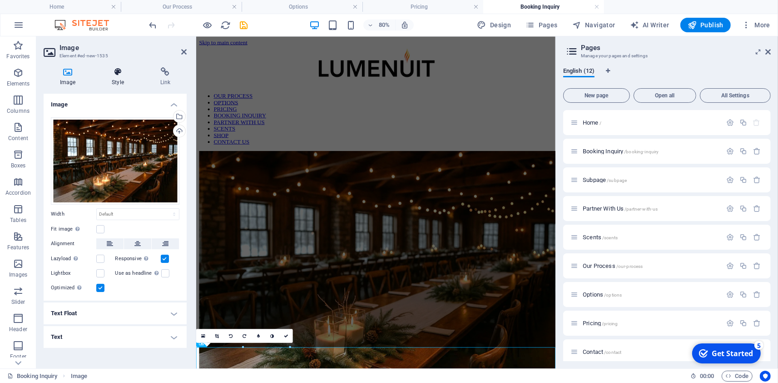
click at [125, 79] on h4 "Style" at bounding box center [119, 76] width 48 height 19
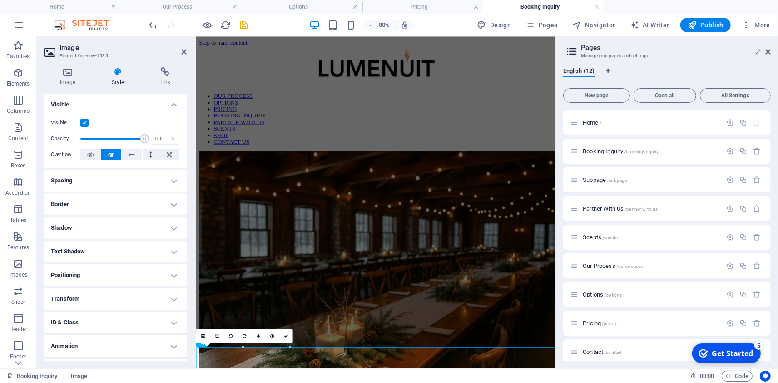
click at [101, 178] on h4 "Spacing" at bounding box center [115, 180] width 143 height 22
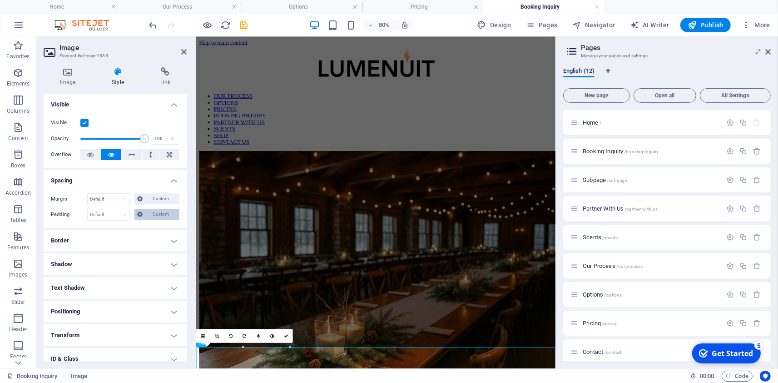
click at [145, 214] on button "Custom" at bounding box center [156, 214] width 45 height 11
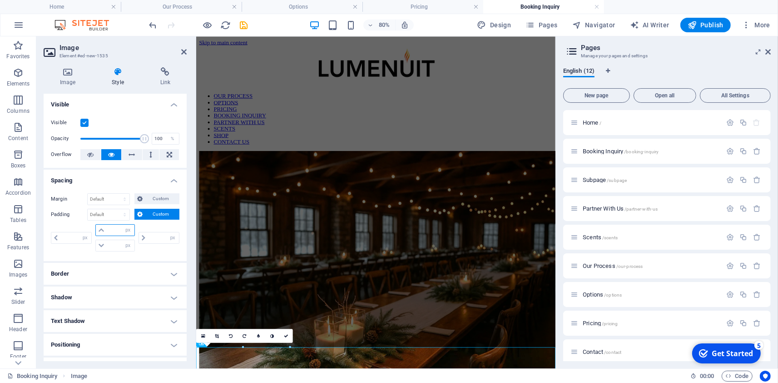
click at [111, 226] on input "number" at bounding box center [120, 229] width 27 height 11
type input "10"
type input "0"
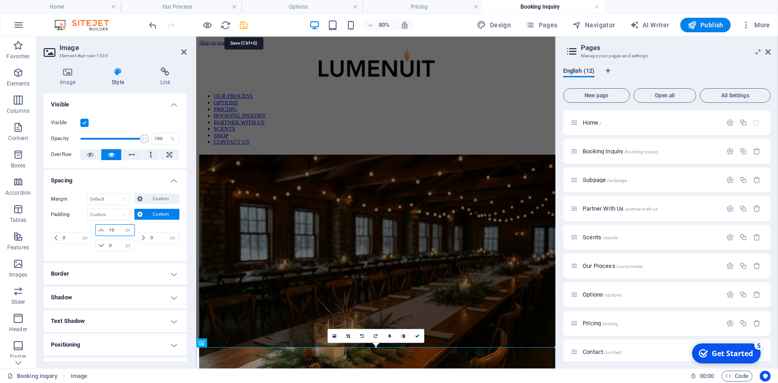
type input "10"
click at [246, 24] on icon "save" at bounding box center [244, 25] width 10 height 10
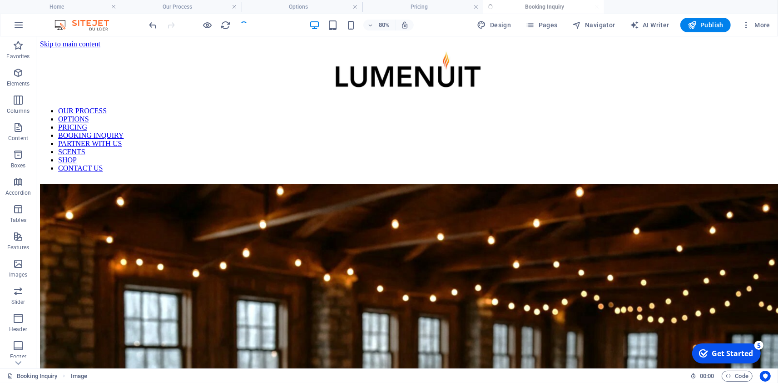
scroll to position [418, 0]
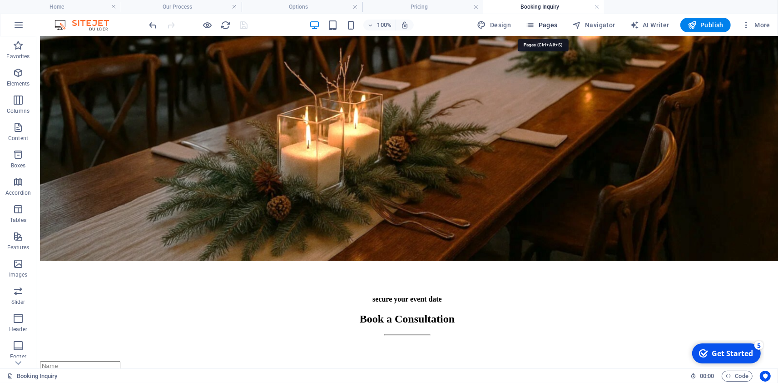
click at [547, 24] on span "Pages" at bounding box center [542, 24] width 32 height 9
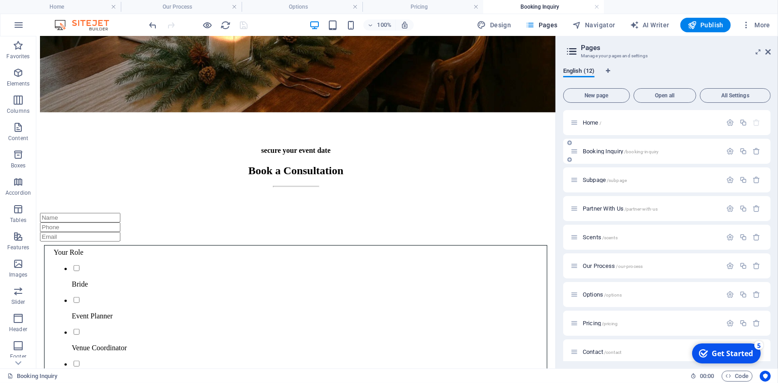
click at [632, 154] on span "/booking-inquiry" at bounding box center [641, 151] width 35 height 5
click at [608, 147] on div "Booking Inquiry /booking-inquiry" at bounding box center [646, 151] width 151 height 10
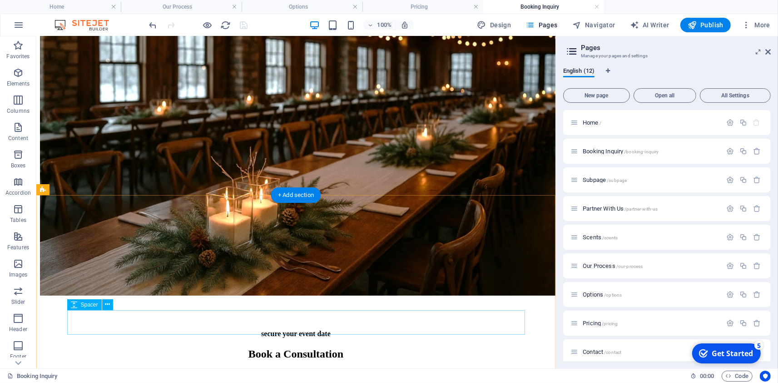
scroll to position [262, 0]
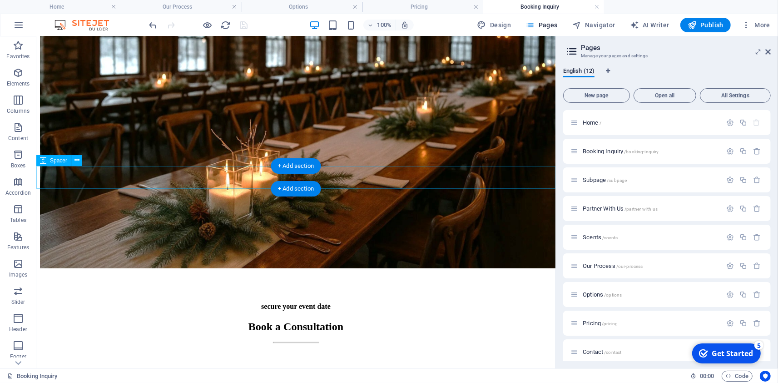
click at [438, 269] on div at bounding box center [296, 280] width 512 height 23
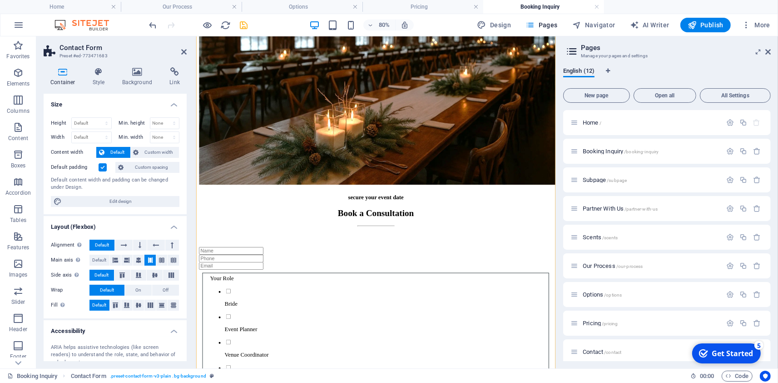
scroll to position [817, 0]
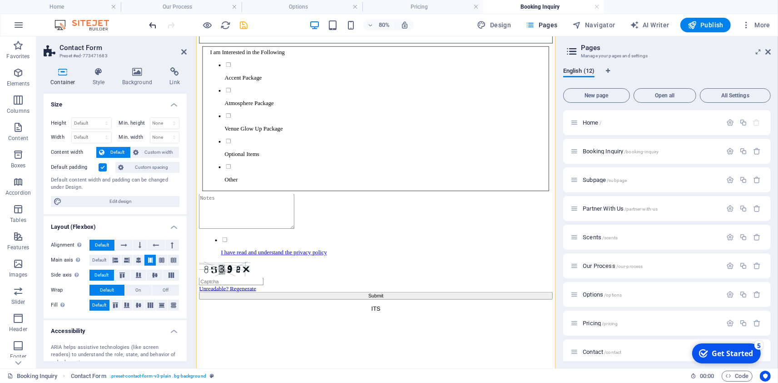
click at [158, 28] on icon "undo" at bounding box center [153, 25] width 10 height 10
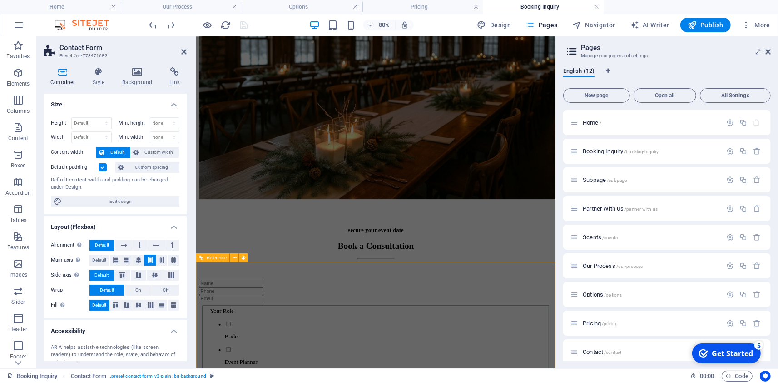
scroll to position [181, 0]
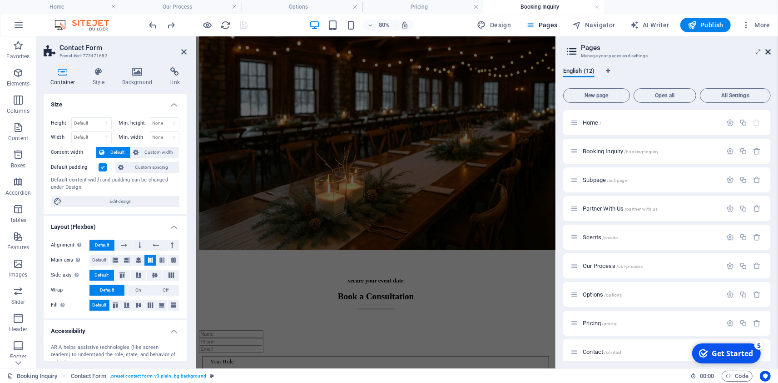
click at [767, 55] on icon at bounding box center [768, 51] width 5 height 7
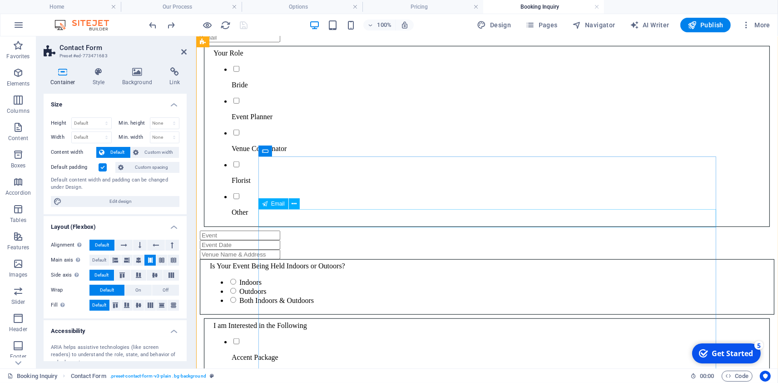
scroll to position [291, 0]
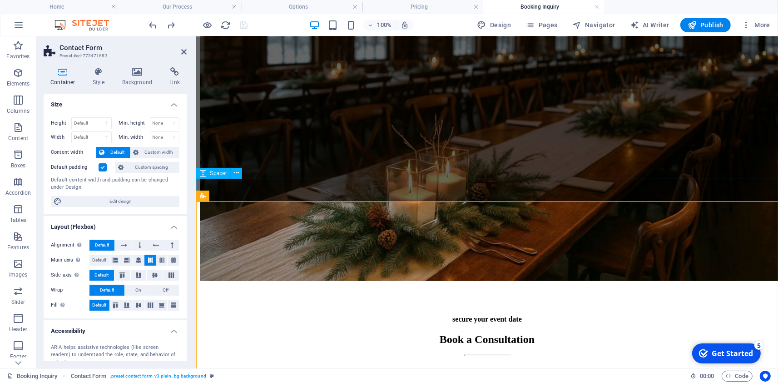
click at [429, 282] on div at bounding box center [486, 293] width 575 height 23
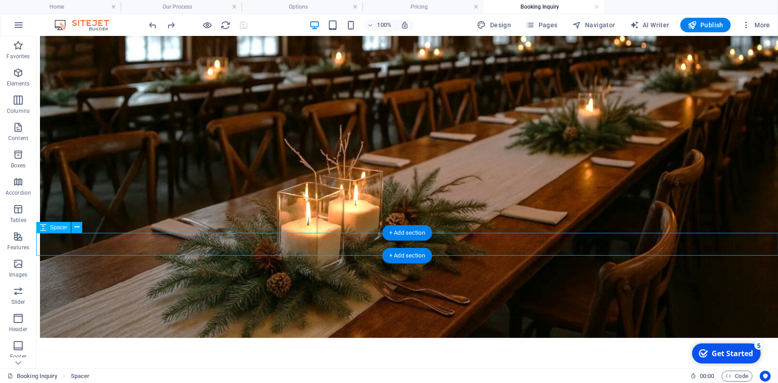
scroll to position [344, 0]
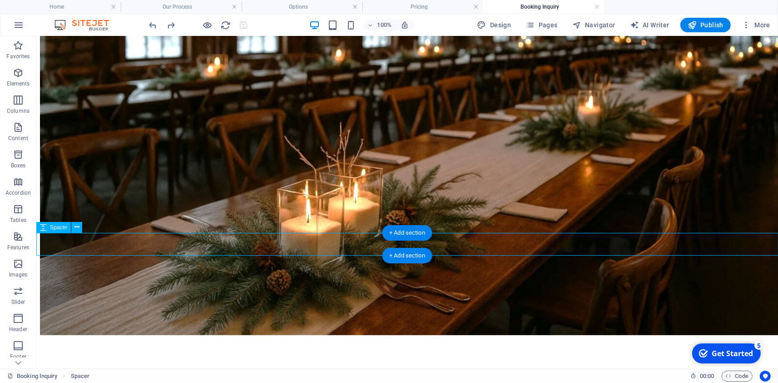
click at [468, 336] on div at bounding box center [407, 347] width 735 height 23
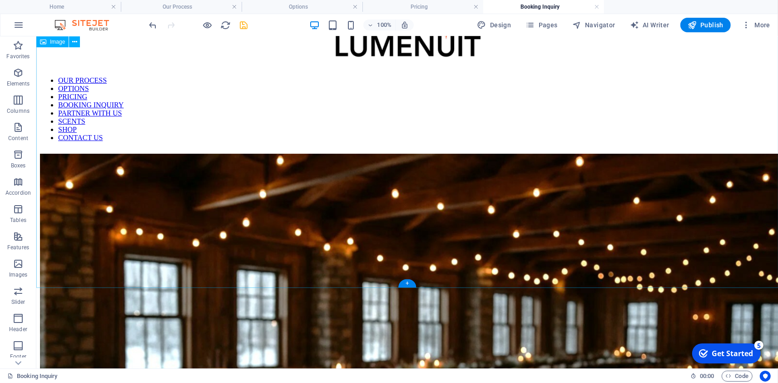
scroll to position [0, 0]
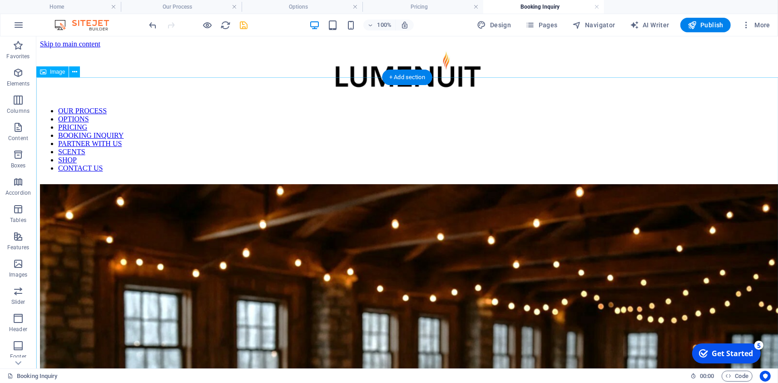
select select "px"
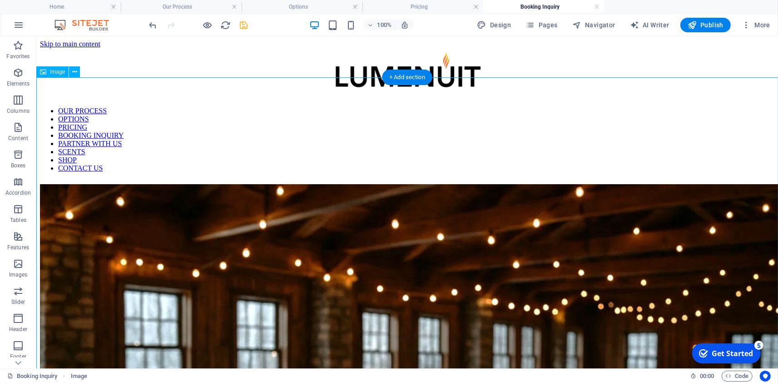
select select "px"
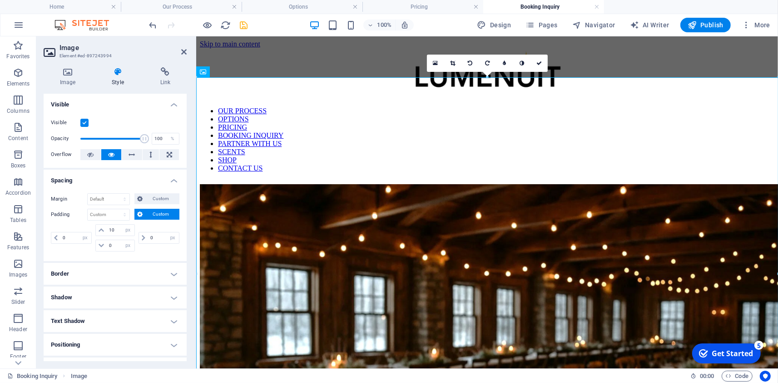
click at [65, 67] on div "Image Style Link Image Drag files here, click to choose files or select files f…" at bounding box center [115, 214] width 158 height 308
click at [71, 75] on icon at bounding box center [68, 71] width 48 height 9
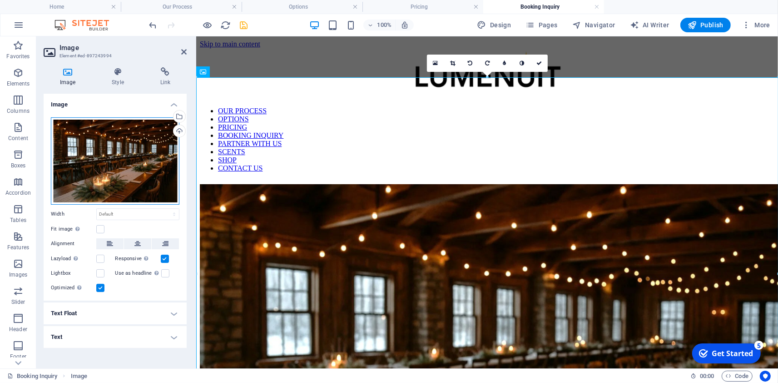
click at [138, 173] on div "Drag files here, click to choose files or select files from Files or our free s…" at bounding box center [115, 160] width 129 height 87
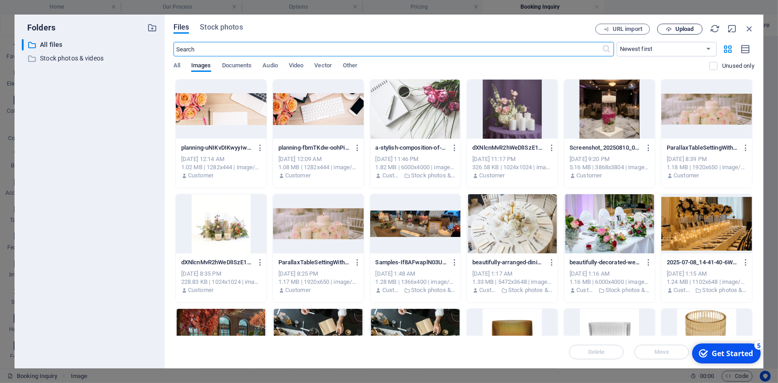
click at [680, 26] on span "Upload" at bounding box center [685, 28] width 19 height 5
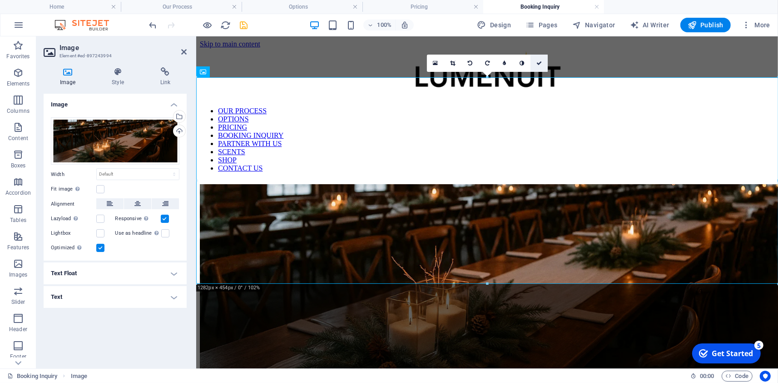
click at [538, 62] on icon at bounding box center [539, 62] width 5 height 5
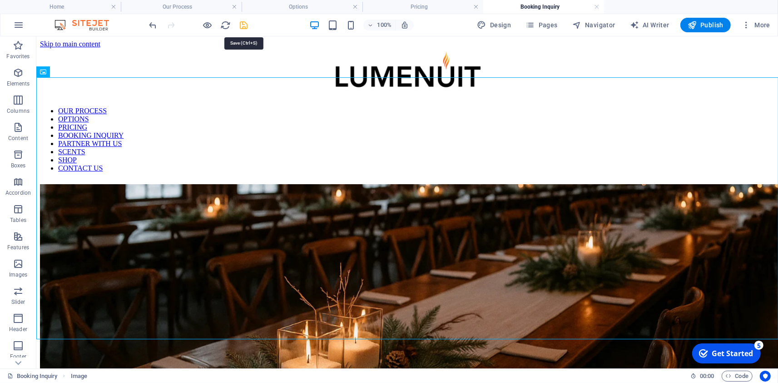
click at [246, 26] on icon "save" at bounding box center [244, 25] width 10 height 10
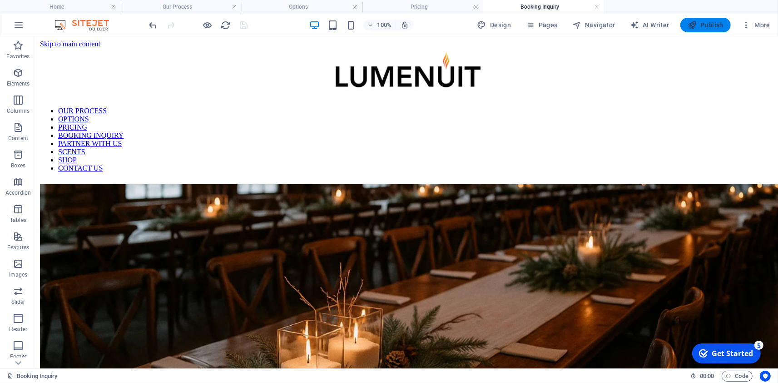
click at [705, 23] on span "Publish" at bounding box center [706, 24] width 36 height 9
